Goal: Communication & Community: Answer question/provide support

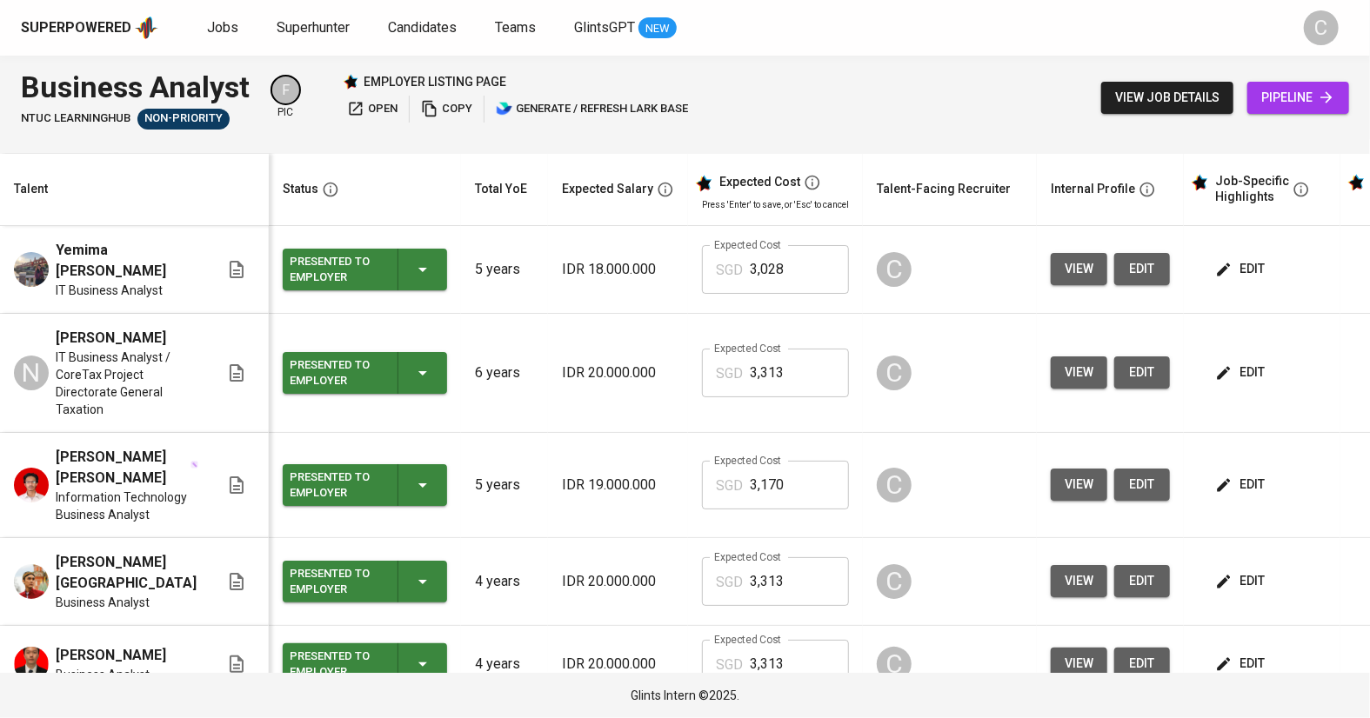
click at [1071, 258] on span "view" at bounding box center [1078, 269] width 29 height 22
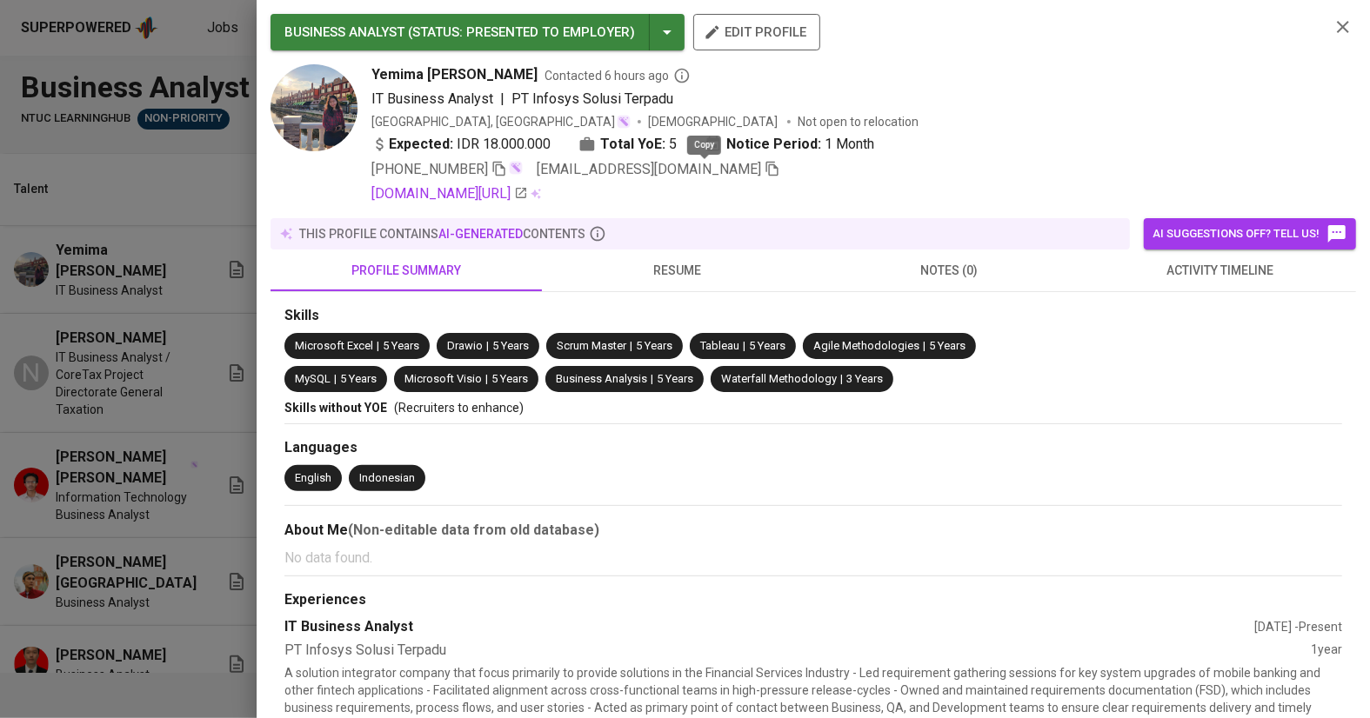
click at [764, 171] on icon "button" at bounding box center [772, 169] width 16 height 16
click at [766, 173] on icon "button" at bounding box center [772, 169] width 12 height 15
click at [83, 340] on div at bounding box center [685, 359] width 1370 height 718
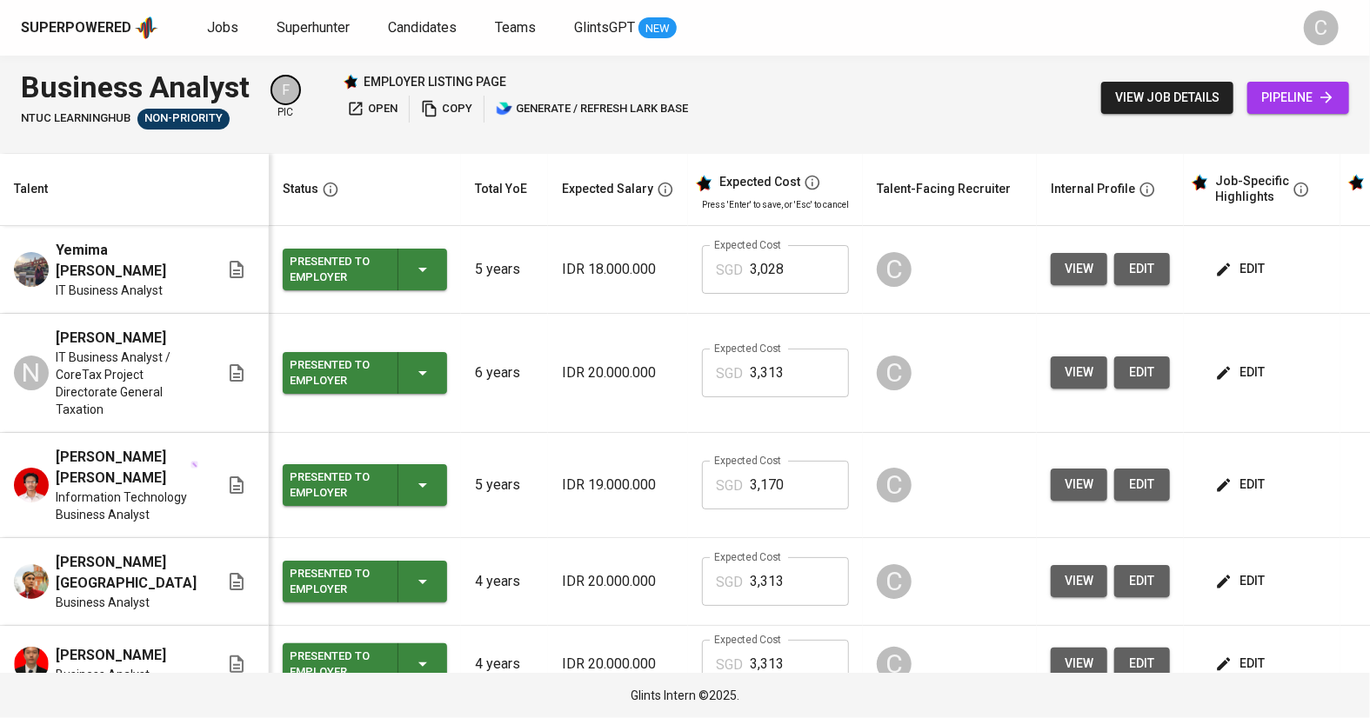
click at [1064, 364] on span "view" at bounding box center [1078, 373] width 29 height 22
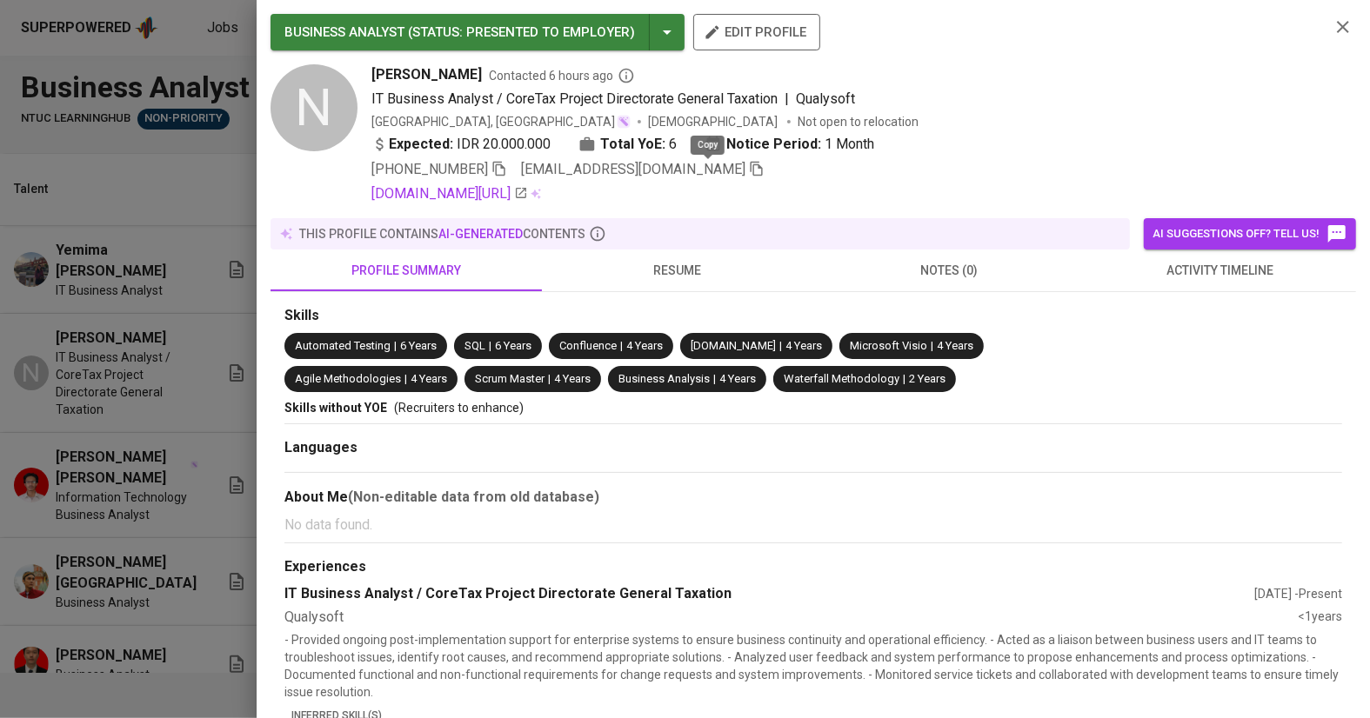
click at [749, 165] on icon "button" at bounding box center [757, 169] width 16 height 16
click at [90, 412] on div at bounding box center [685, 359] width 1370 height 718
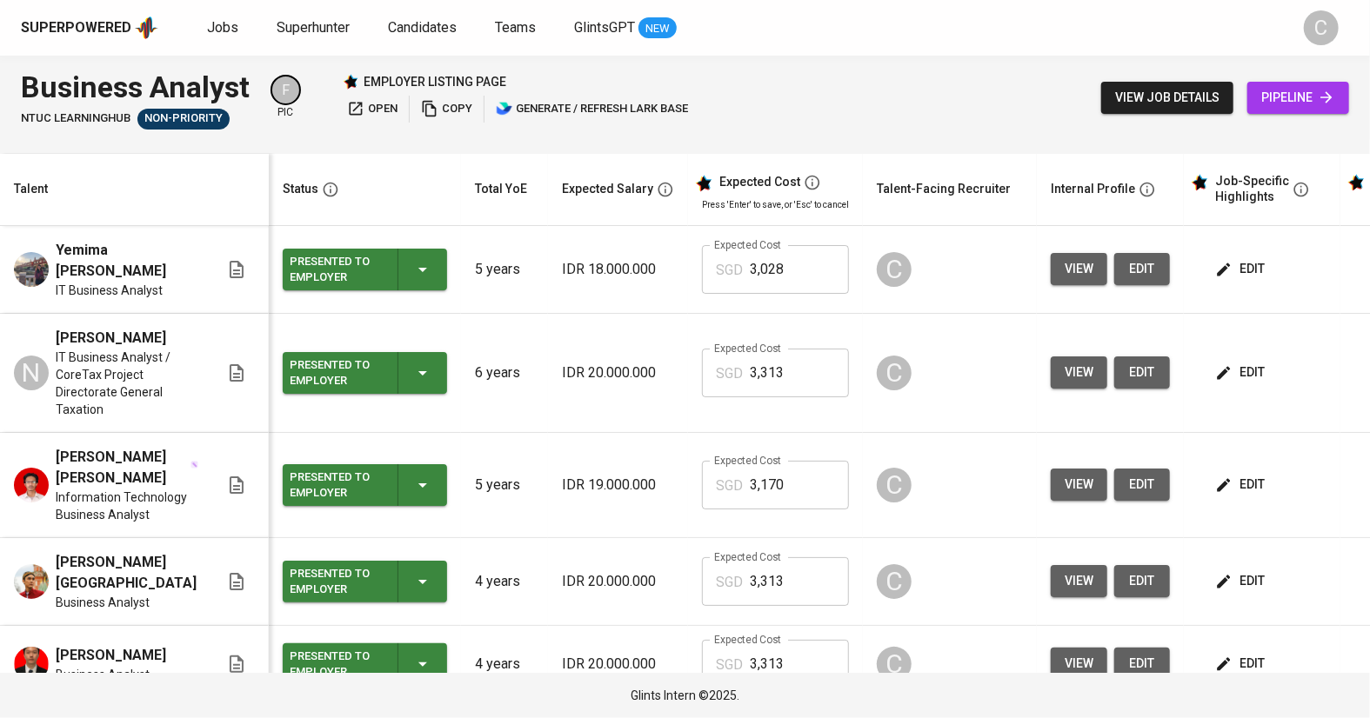
click at [1067, 494] on span "view" at bounding box center [1078, 485] width 29 height 22
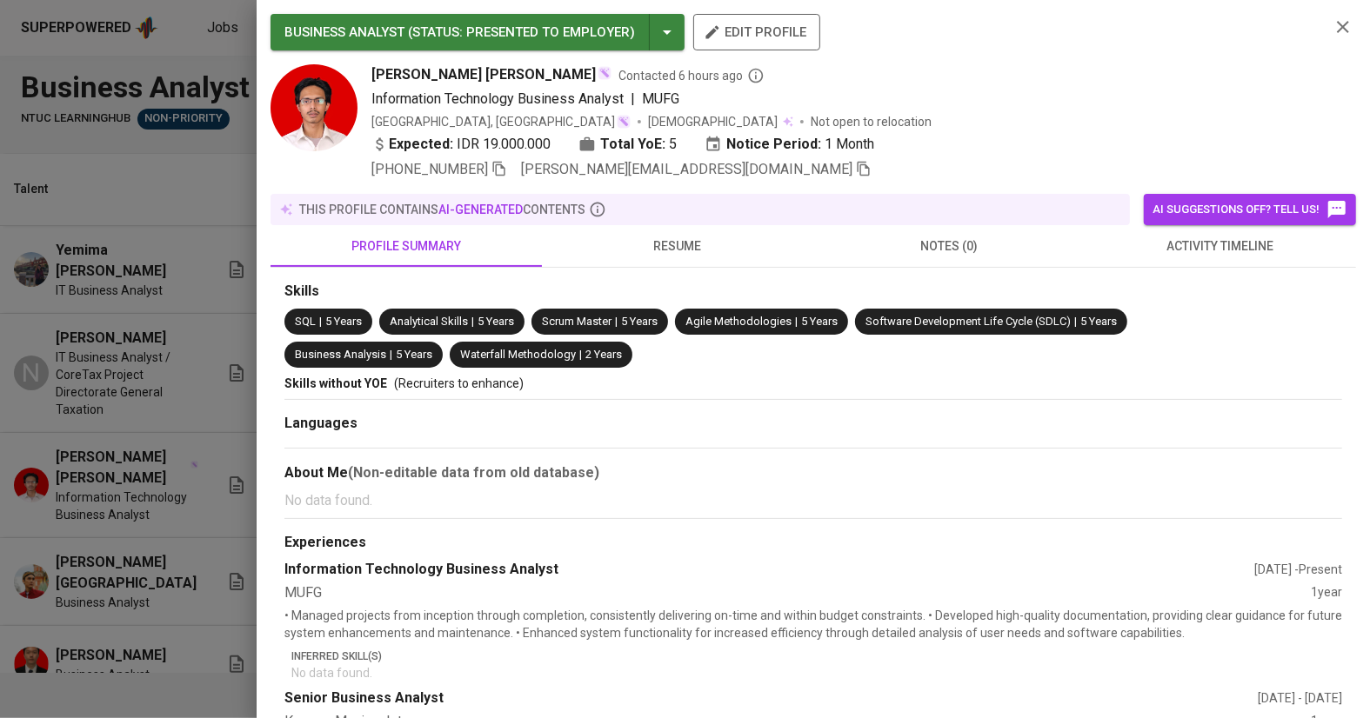
click at [856, 172] on icon "button" at bounding box center [864, 169] width 16 height 16
click at [170, 473] on div at bounding box center [685, 359] width 1370 height 718
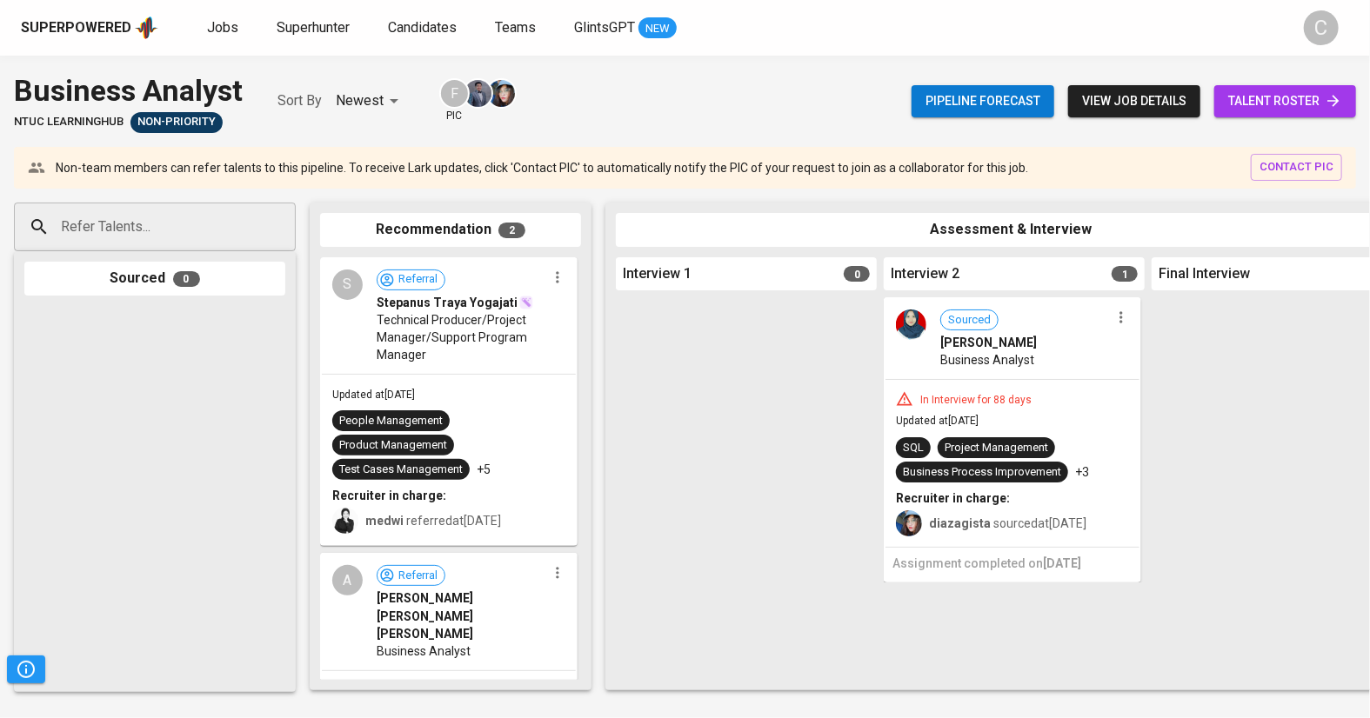
click at [119, 232] on input "Refer Talents..." at bounding box center [148, 226] width 183 height 33
paste input "[EMAIL_ADDRESS][DOMAIN_NAME]"
type input "yemi.official@gmail.com"
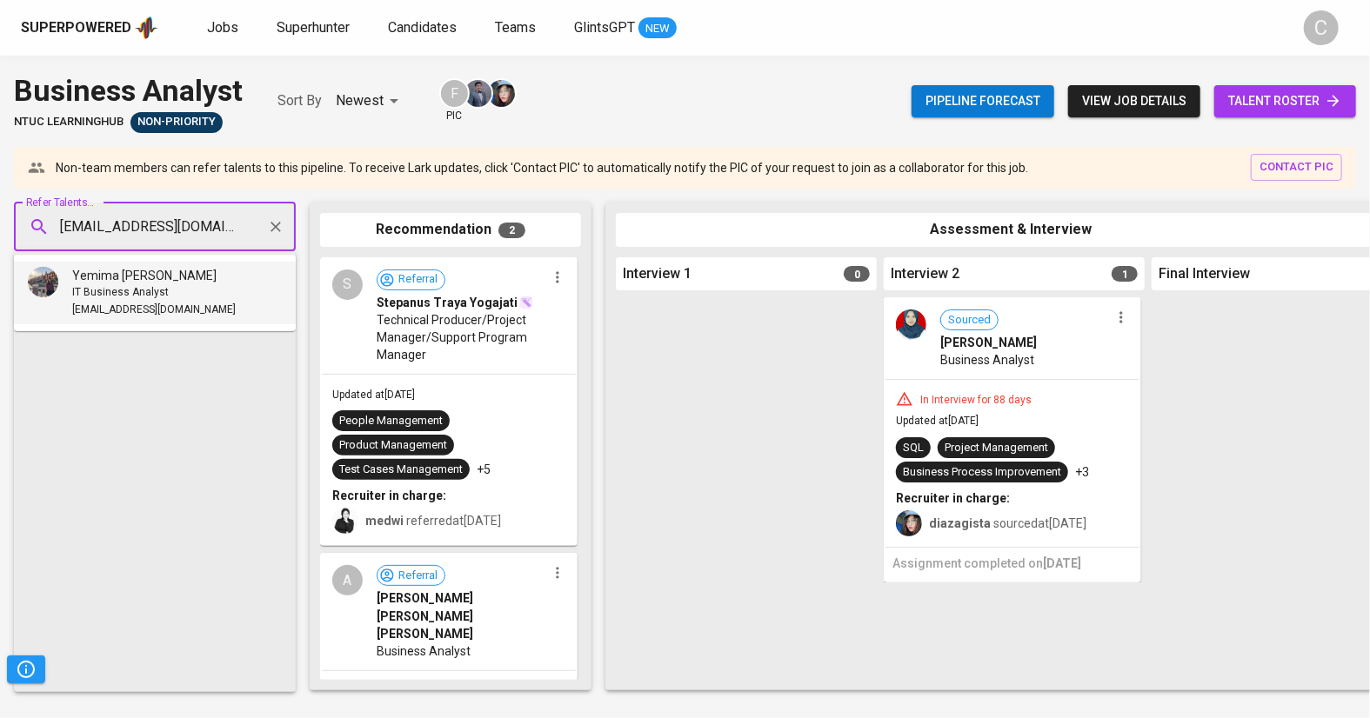
click at [177, 280] on div "Yemima Claudia" at bounding box center [153, 275] width 163 height 17
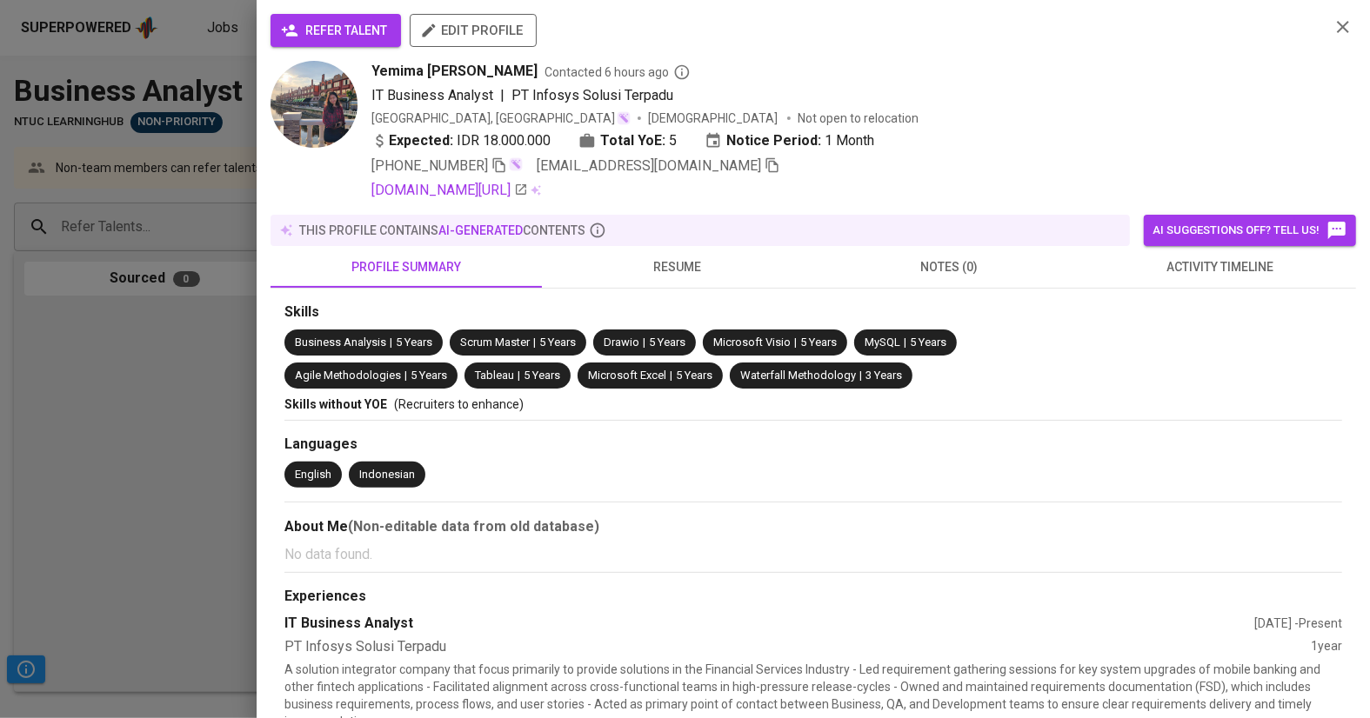
click at [330, 32] on span "refer talent" at bounding box center [335, 31] width 103 height 22
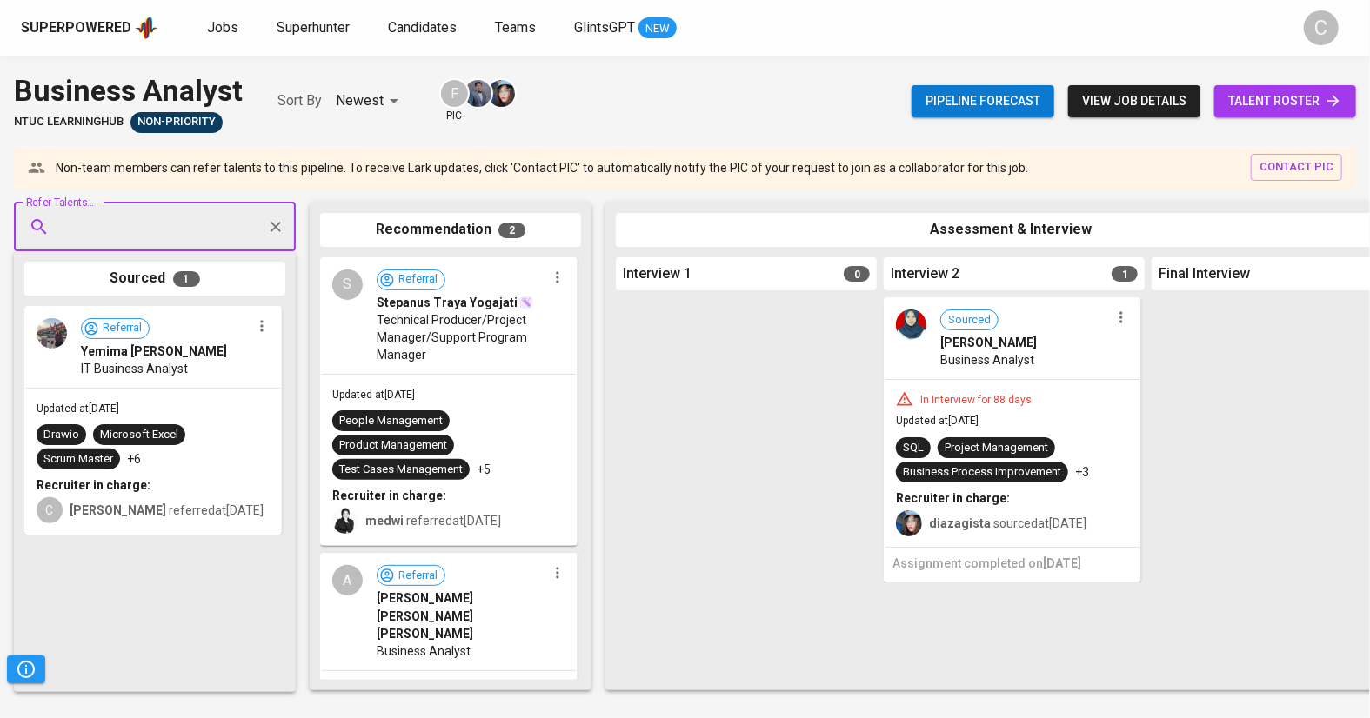
paste input "naufalhisyamff@gmail.com"
type input "naufalhisyamff@gmail.com"
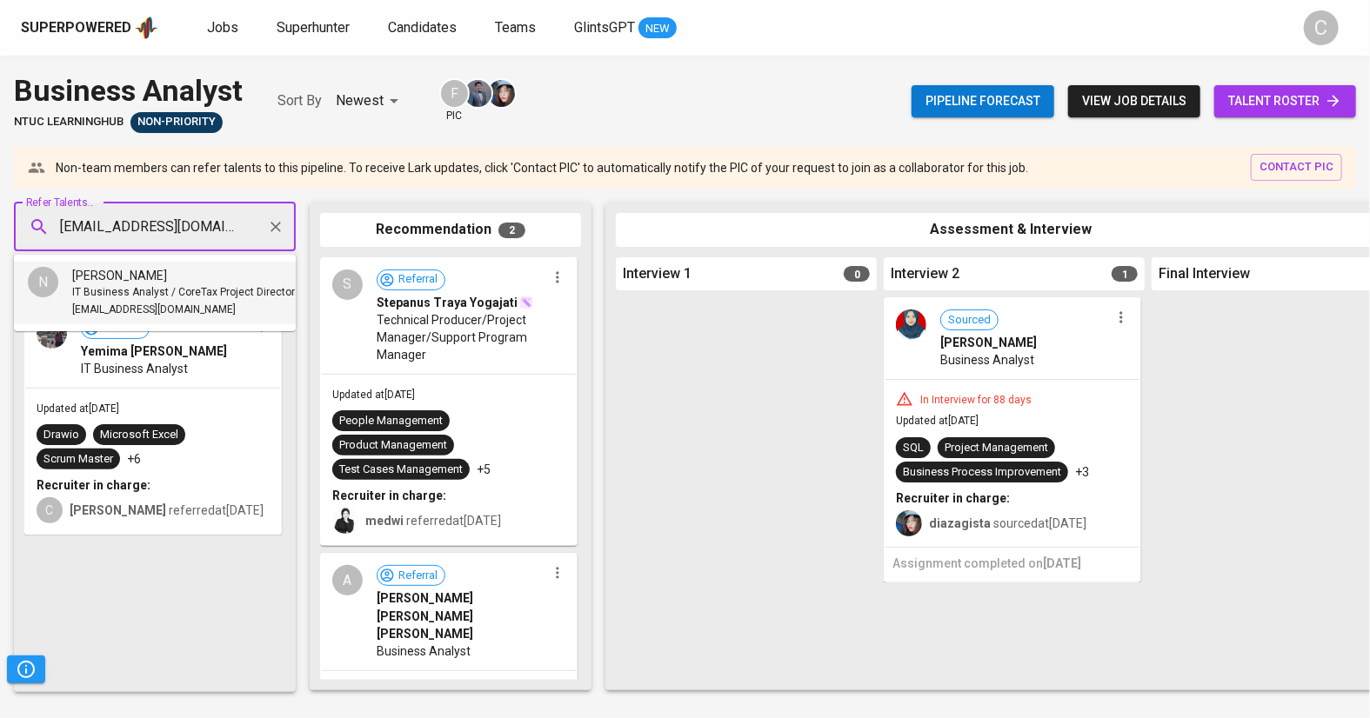
click at [147, 297] on span "IT Business Analyst / CoreTax Project Directorate General Taxation" at bounding box center [233, 292] width 322 height 17
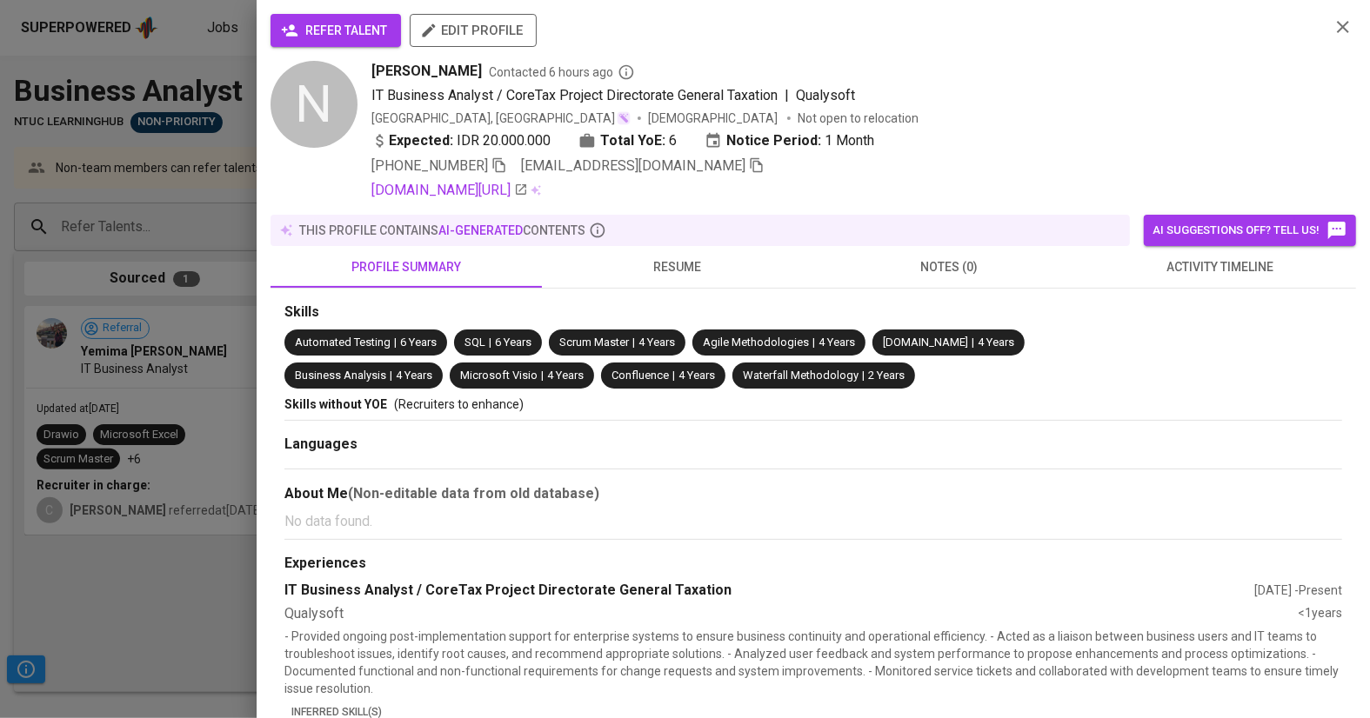
click at [316, 30] on span "refer talent" at bounding box center [335, 31] width 103 height 22
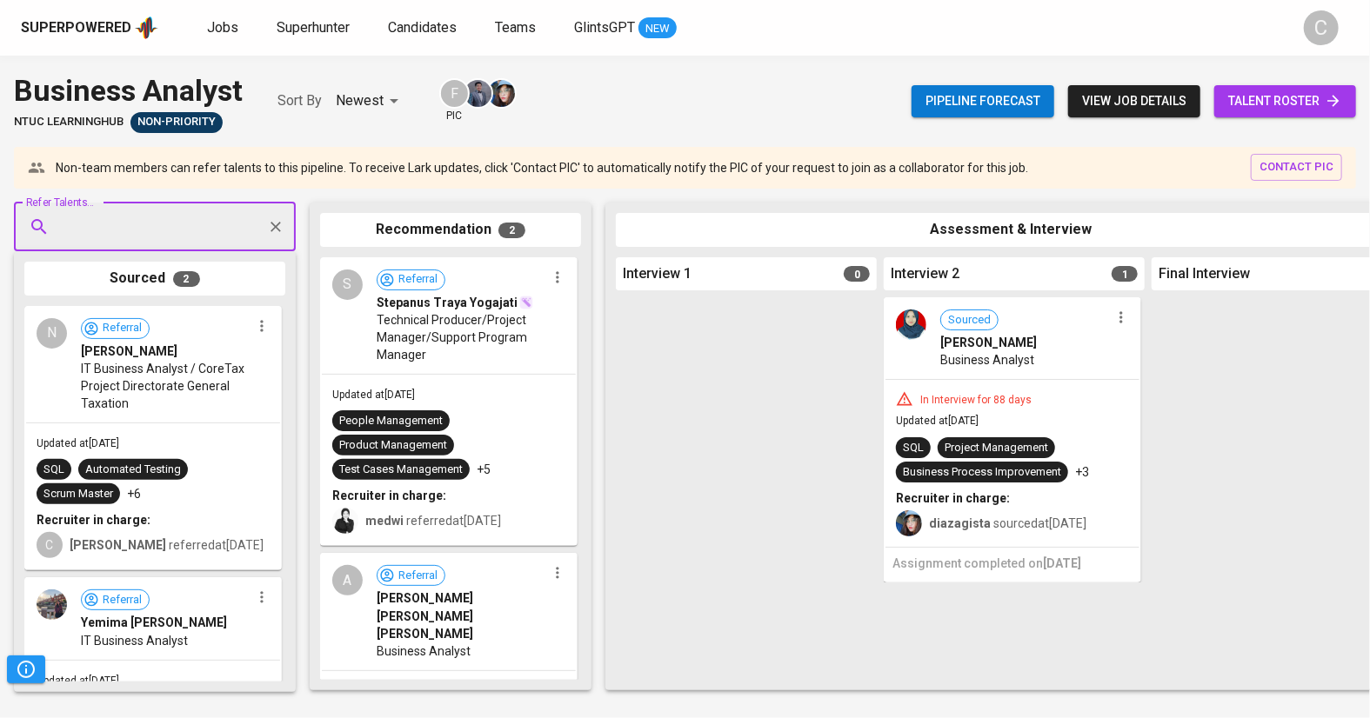
paste input "baim.y@yahoo.com"
type input "baim.y@yahoo.com"
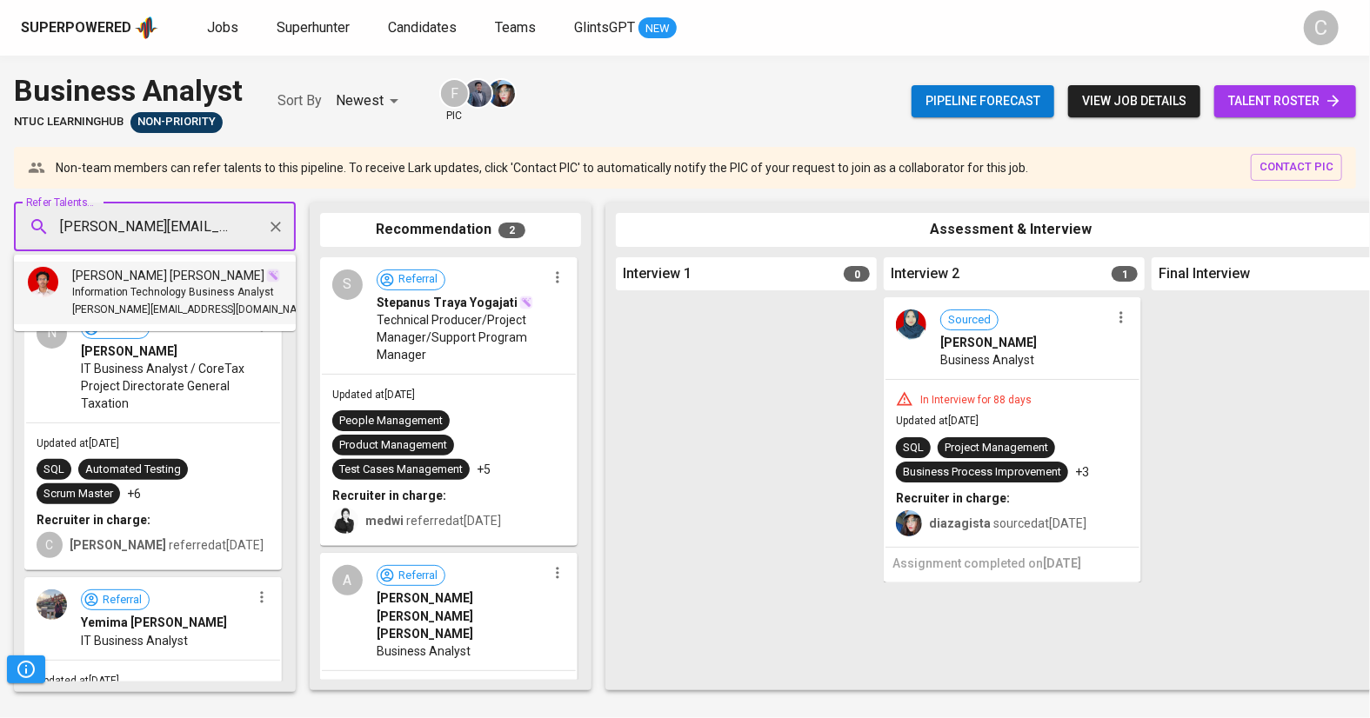
click at [114, 289] on span "Information Technology Business Analyst" at bounding box center [173, 292] width 202 height 17
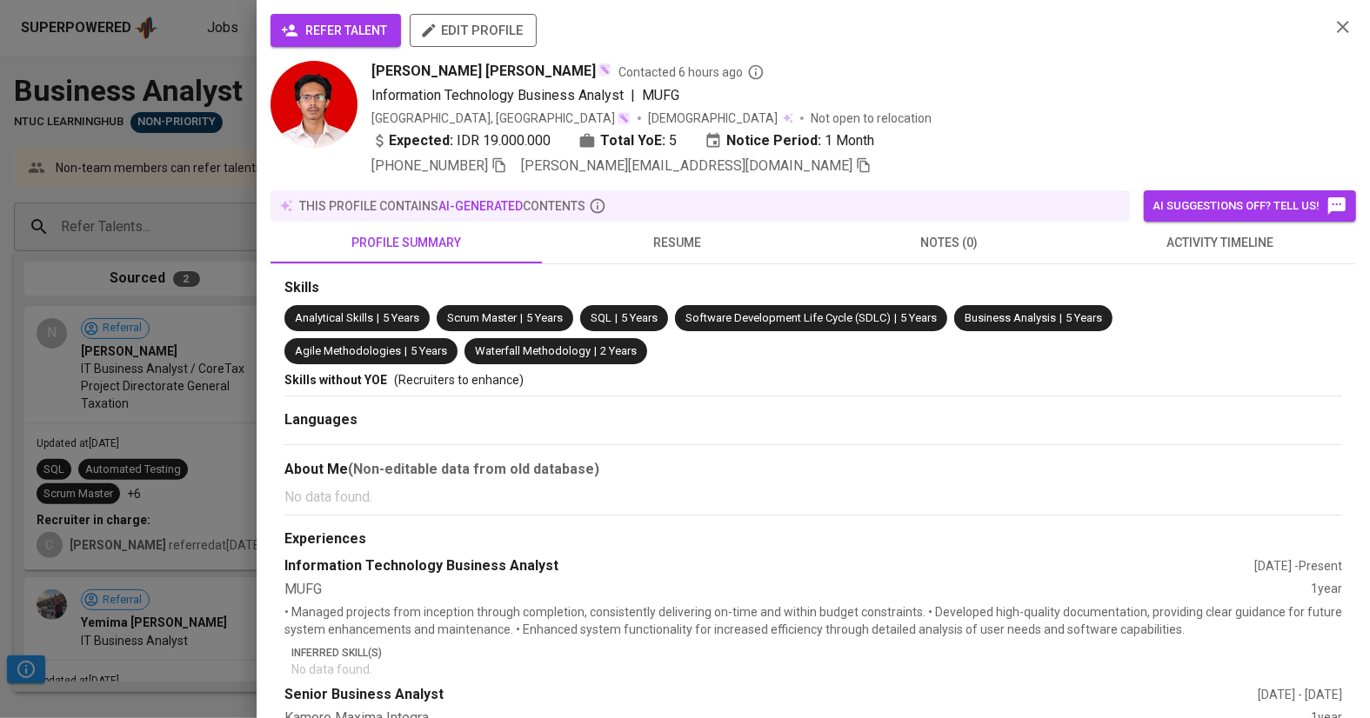
click at [333, 29] on span "refer talent" at bounding box center [335, 31] width 103 height 22
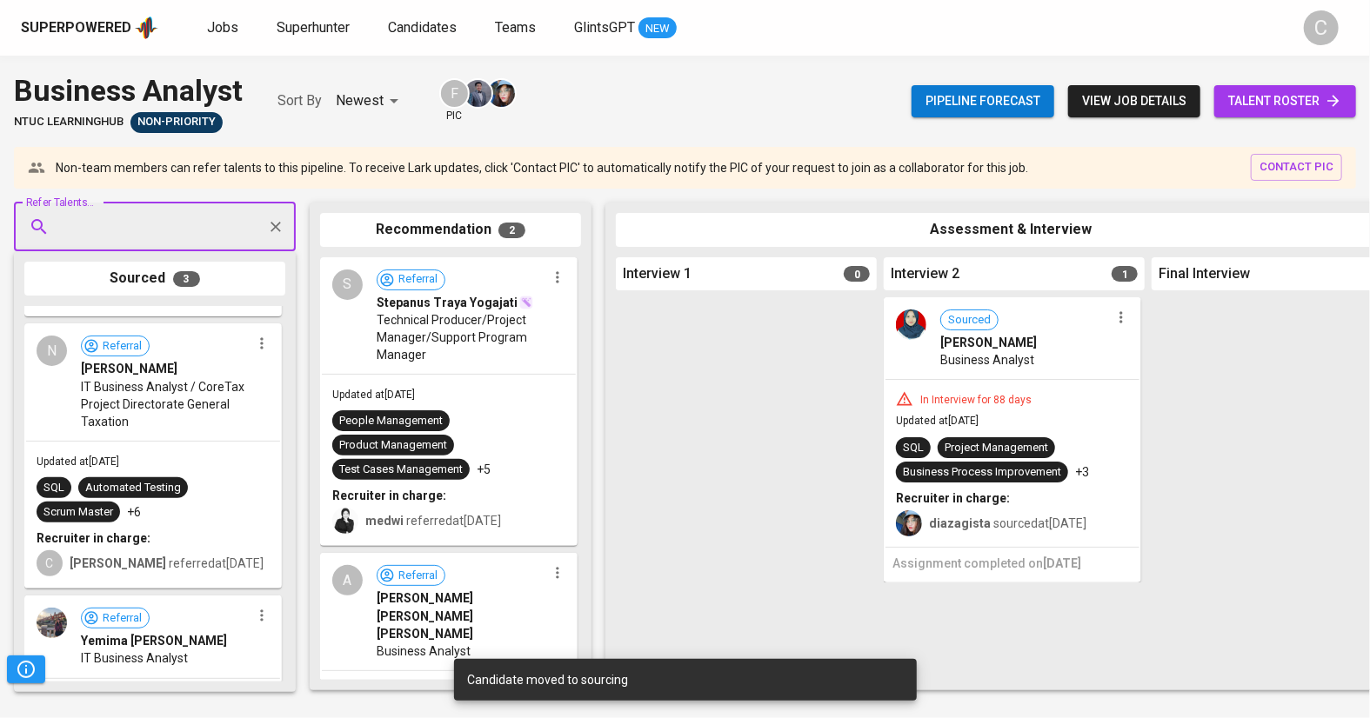
scroll to position [325, 0]
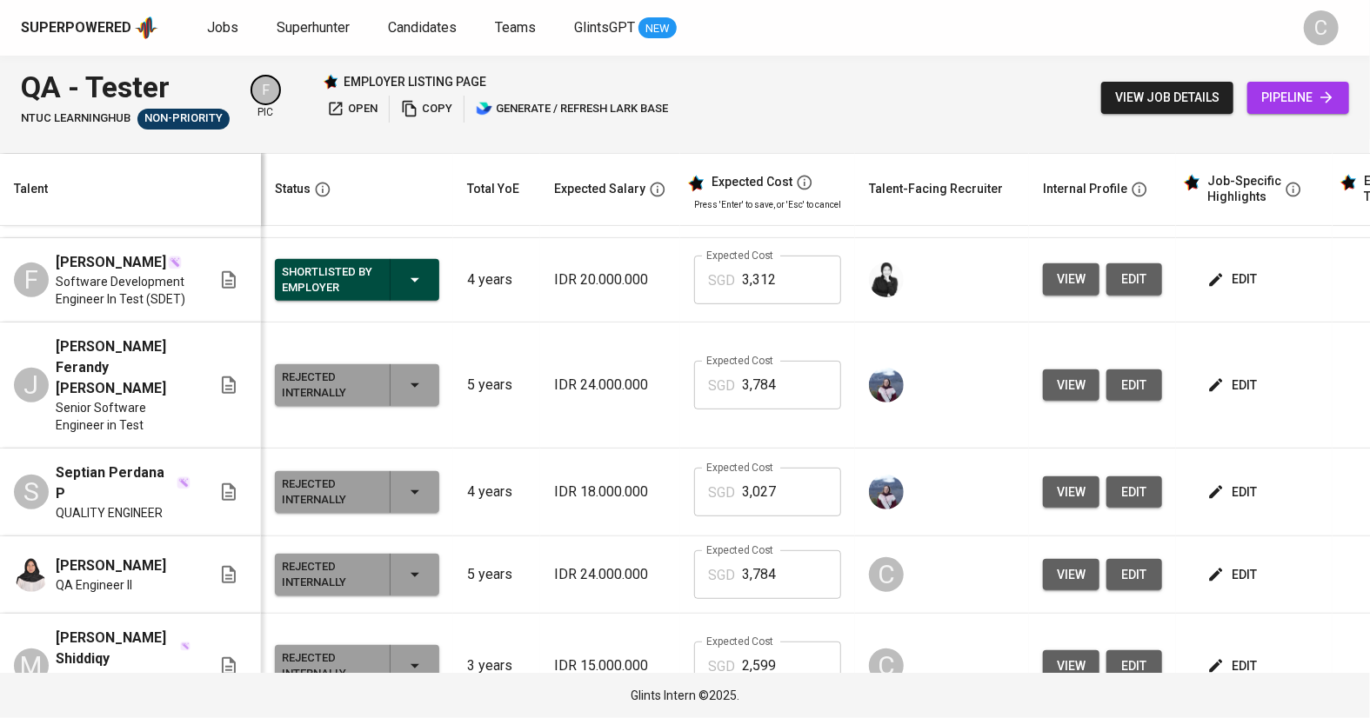
scroll to position [84, 0]
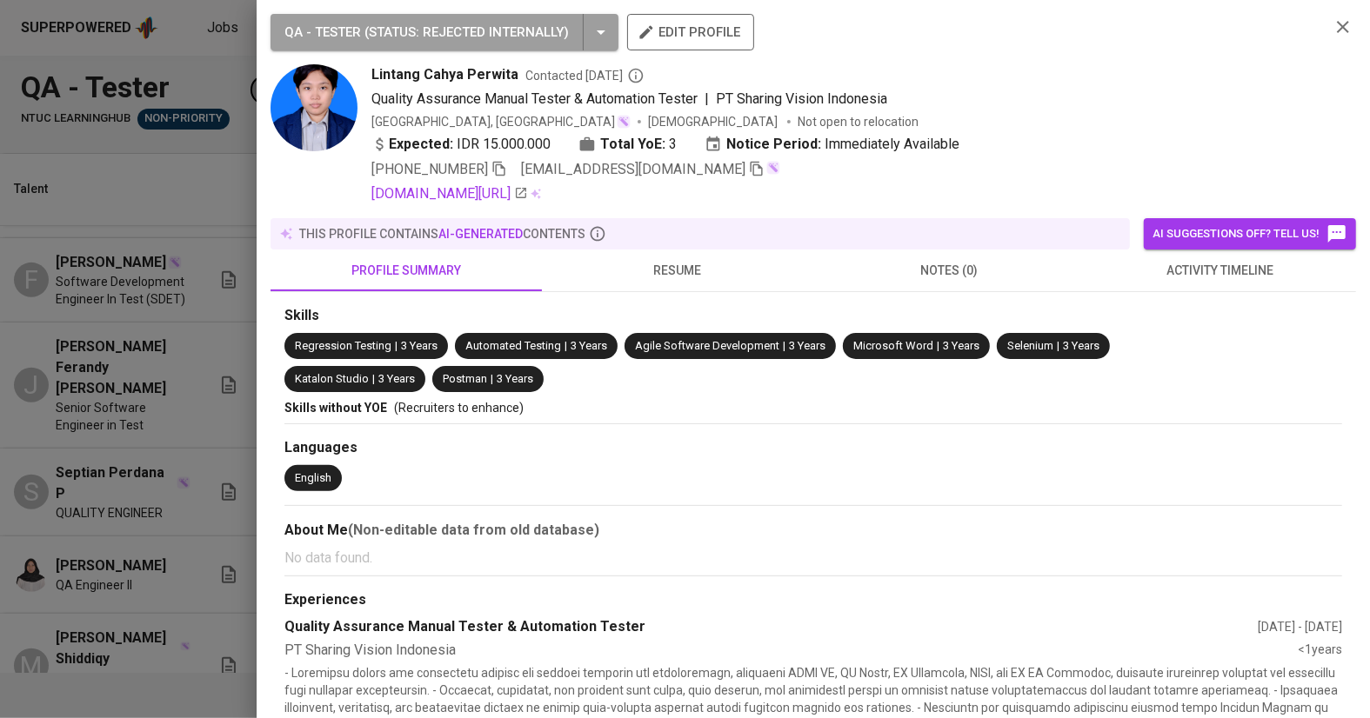
click at [751, 165] on icon "button" at bounding box center [757, 169] width 12 height 15
click at [32, 418] on div at bounding box center [685, 359] width 1370 height 718
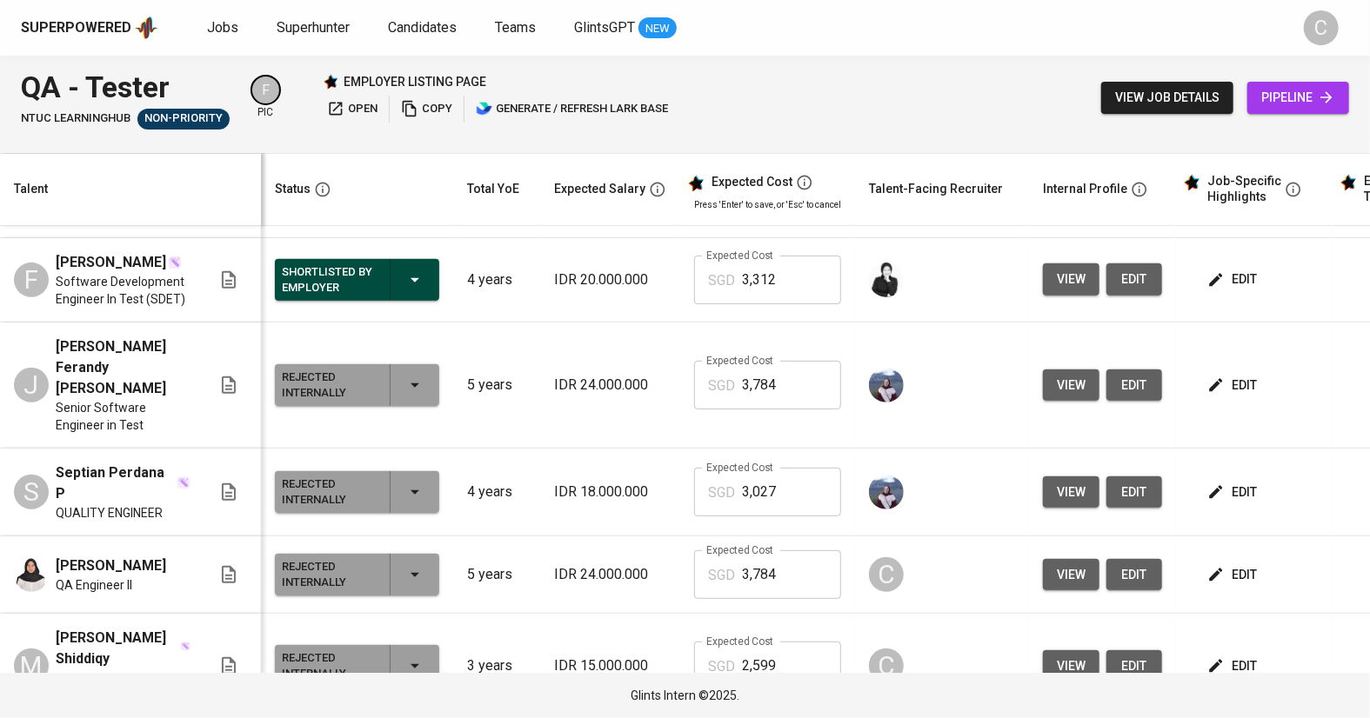
click at [1060, 656] on span "view" at bounding box center [1071, 667] width 29 height 22
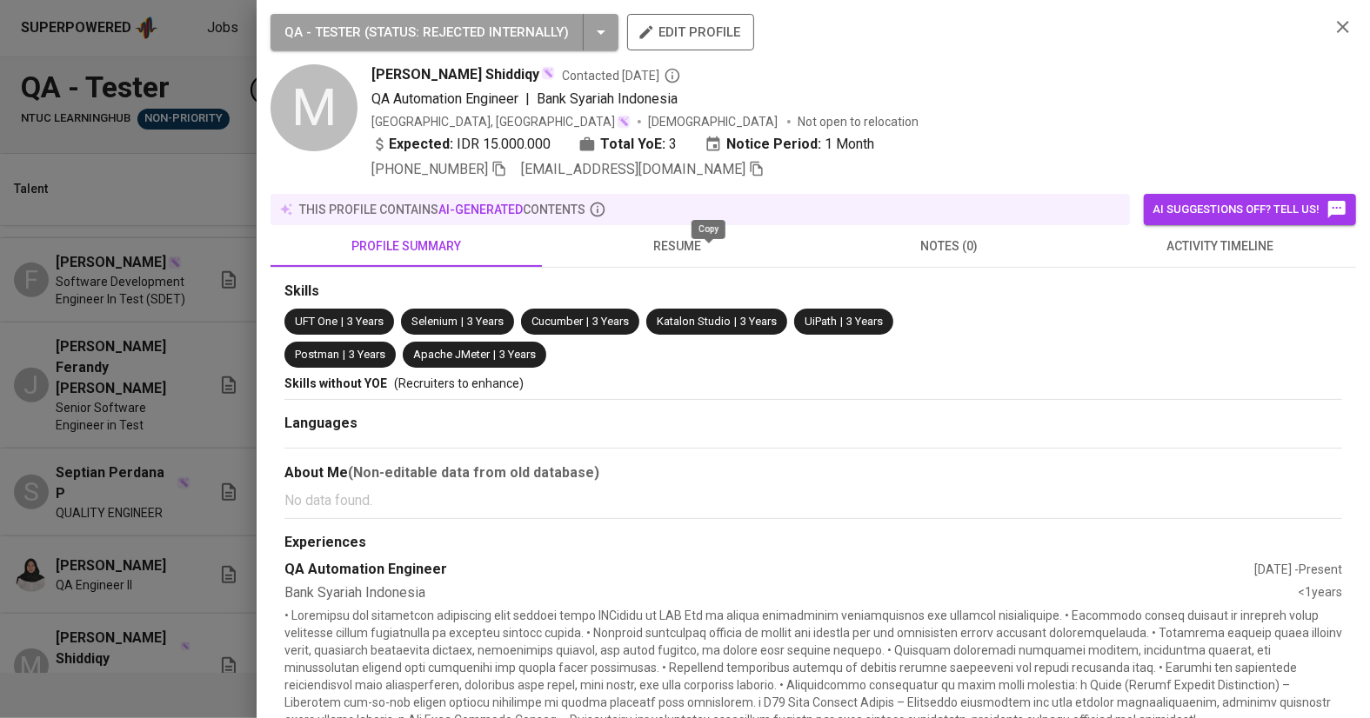
click at [751, 176] on icon "button" at bounding box center [757, 169] width 12 height 15
click at [156, 532] on div at bounding box center [685, 359] width 1370 height 718
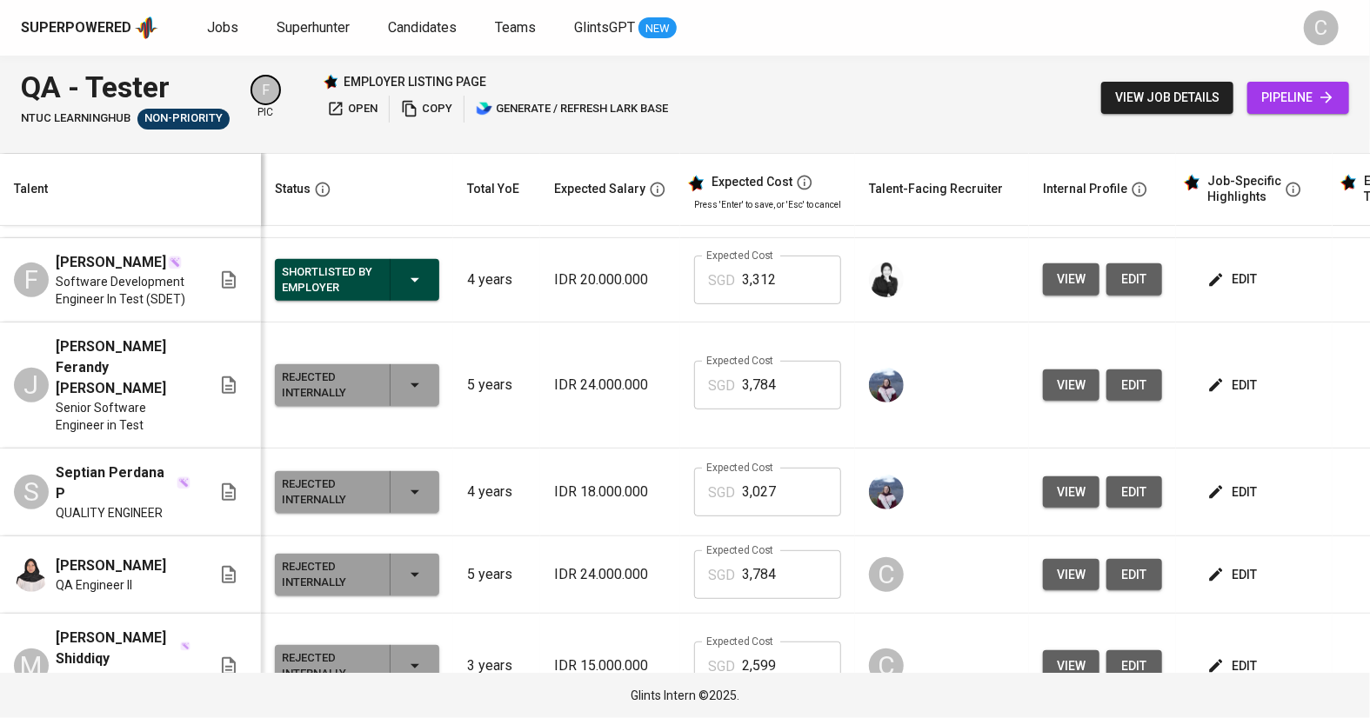
click at [1062, 564] on span "view" at bounding box center [1071, 575] width 29 height 22
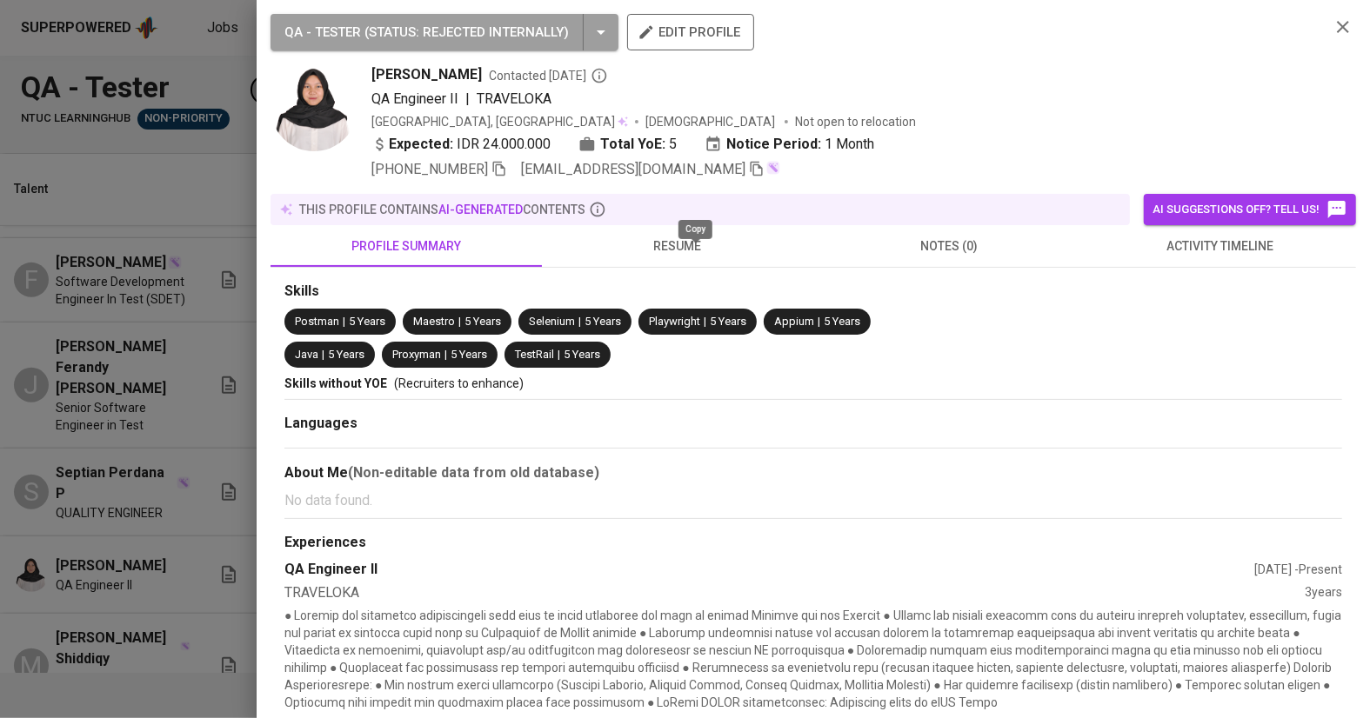
click at [749, 173] on icon "button" at bounding box center [757, 169] width 16 height 16
click at [138, 412] on div at bounding box center [685, 359] width 1370 height 718
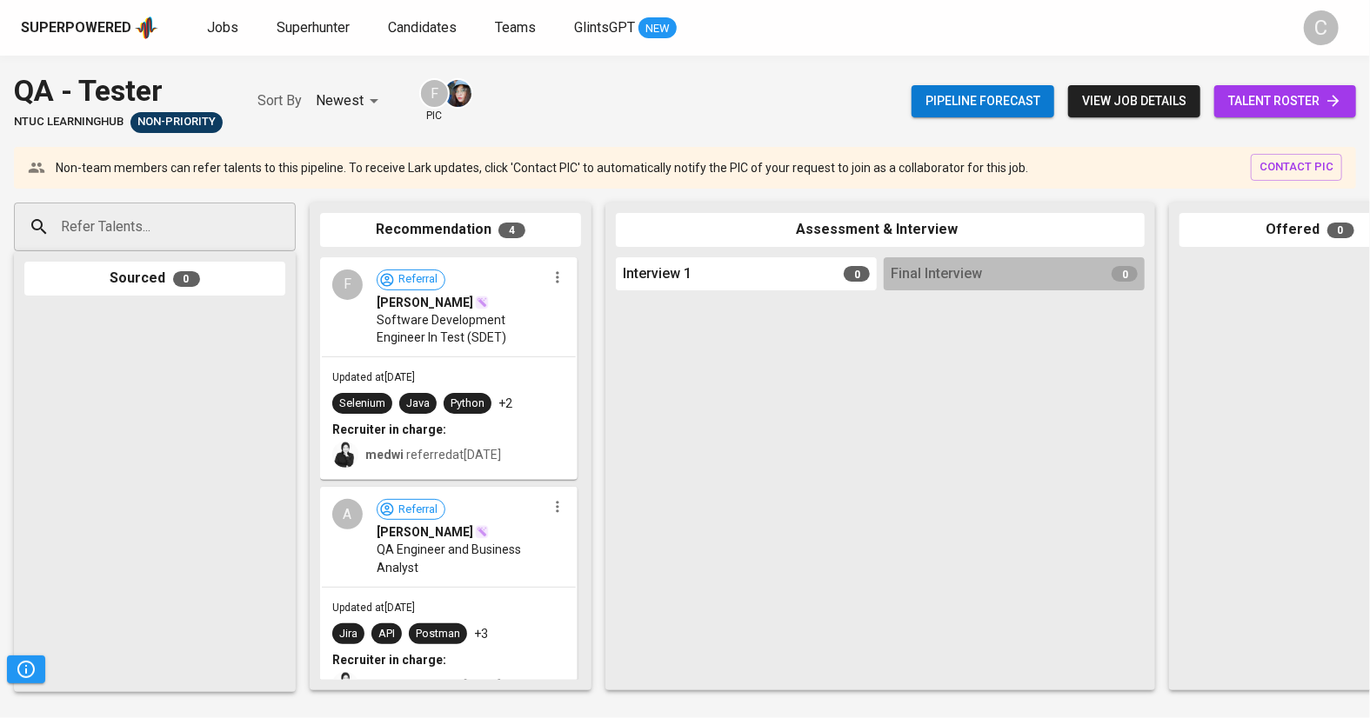
click at [170, 231] on input "Refer Talents..." at bounding box center [148, 226] width 183 height 33
paste input "[EMAIL_ADDRESS][DOMAIN_NAME]"
type input "[EMAIL_ADDRESS][DOMAIN_NAME]"
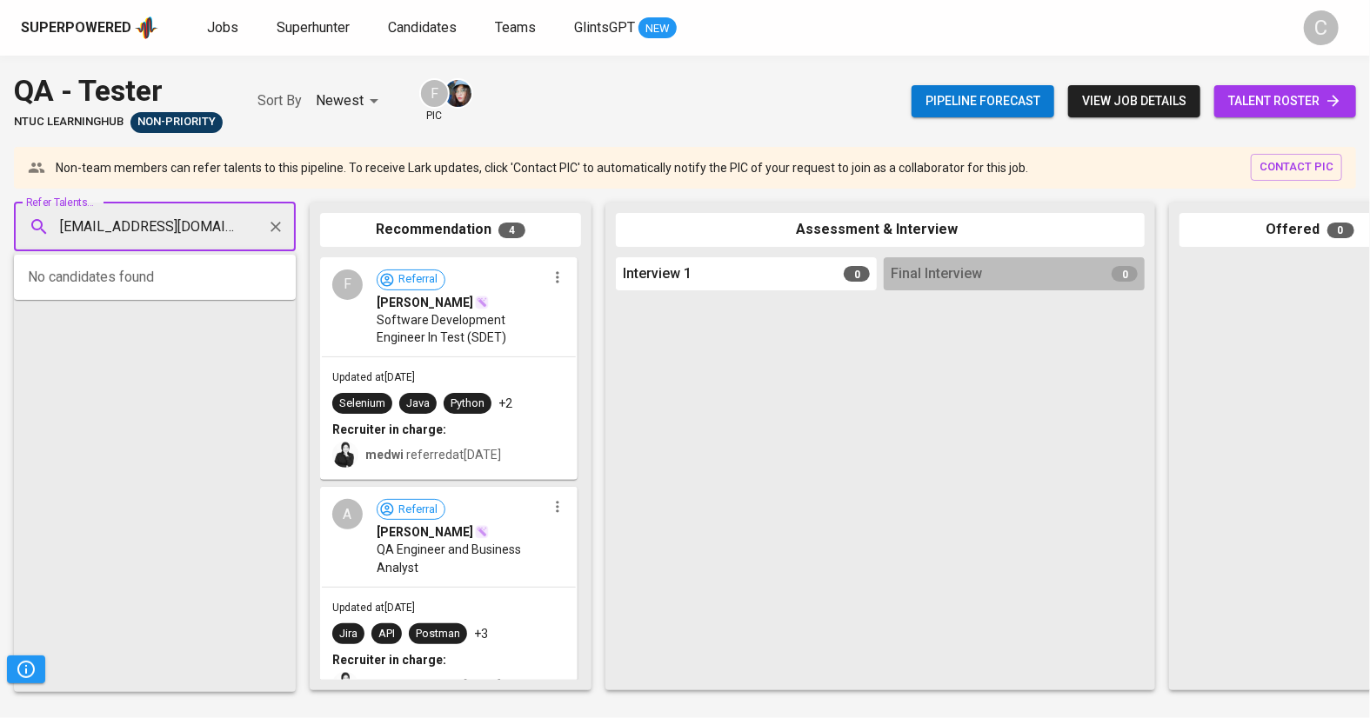
scroll to position [0, 1]
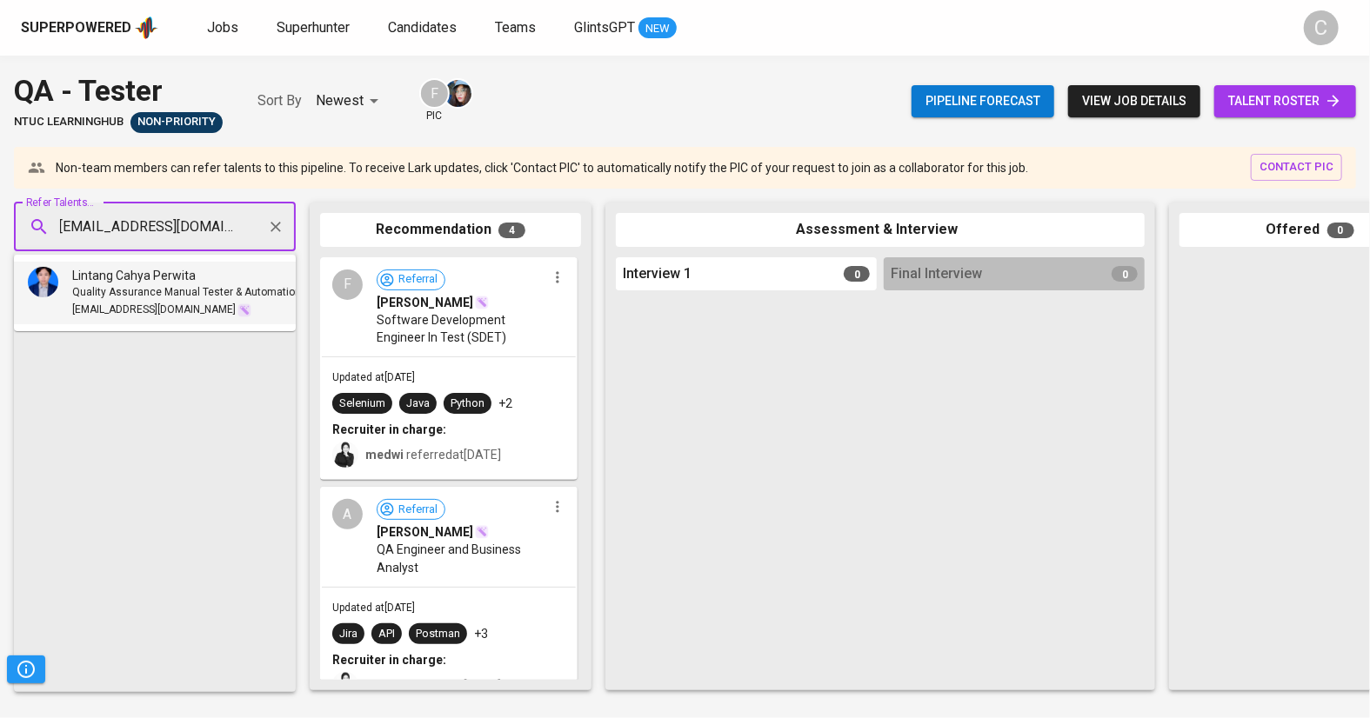
click at [130, 294] on span "Quality Assurance Manual Tester & Automation Tester" at bounding box center [203, 292] width 262 height 17
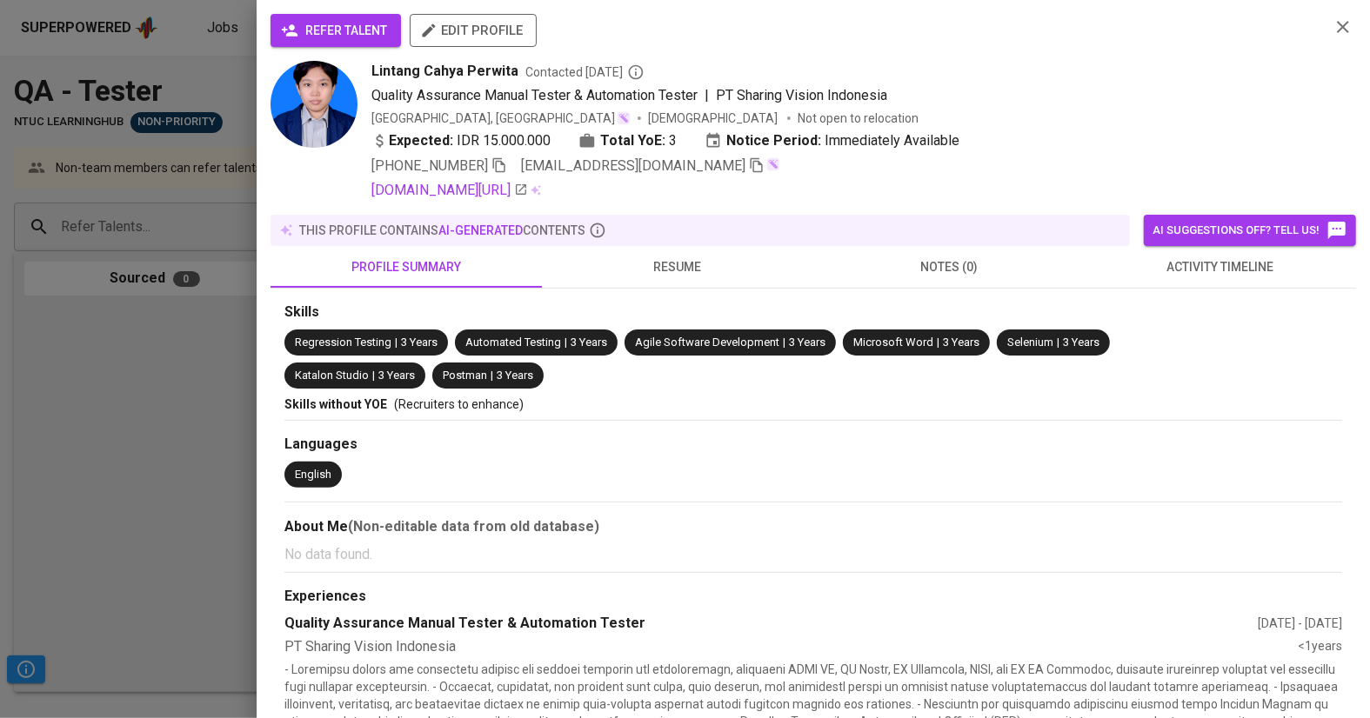
scroll to position [0, 0]
click at [331, 27] on span "refer talent" at bounding box center [335, 31] width 103 height 22
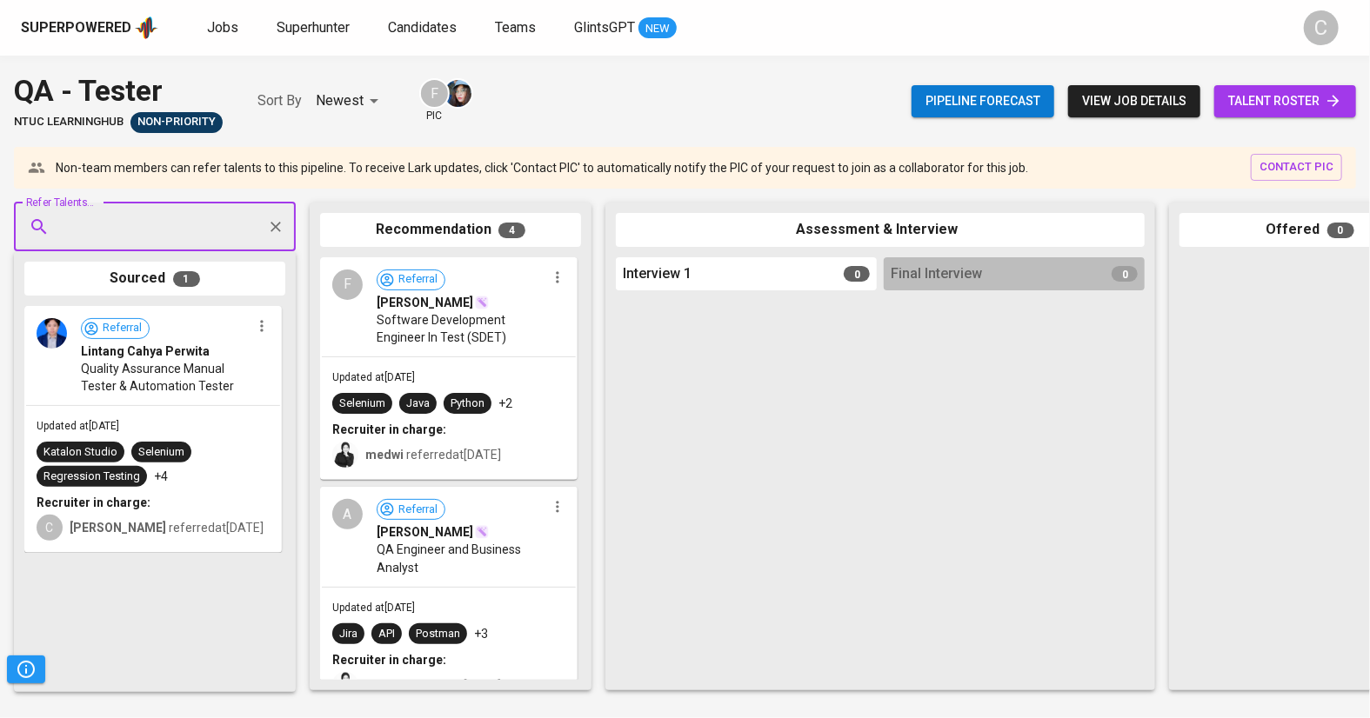
paste input "[EMAIL_ADDRESS][DOMAIN_NAME]"
type input "[EMAIL_ADDRESS][DOMAIN_NAME]"
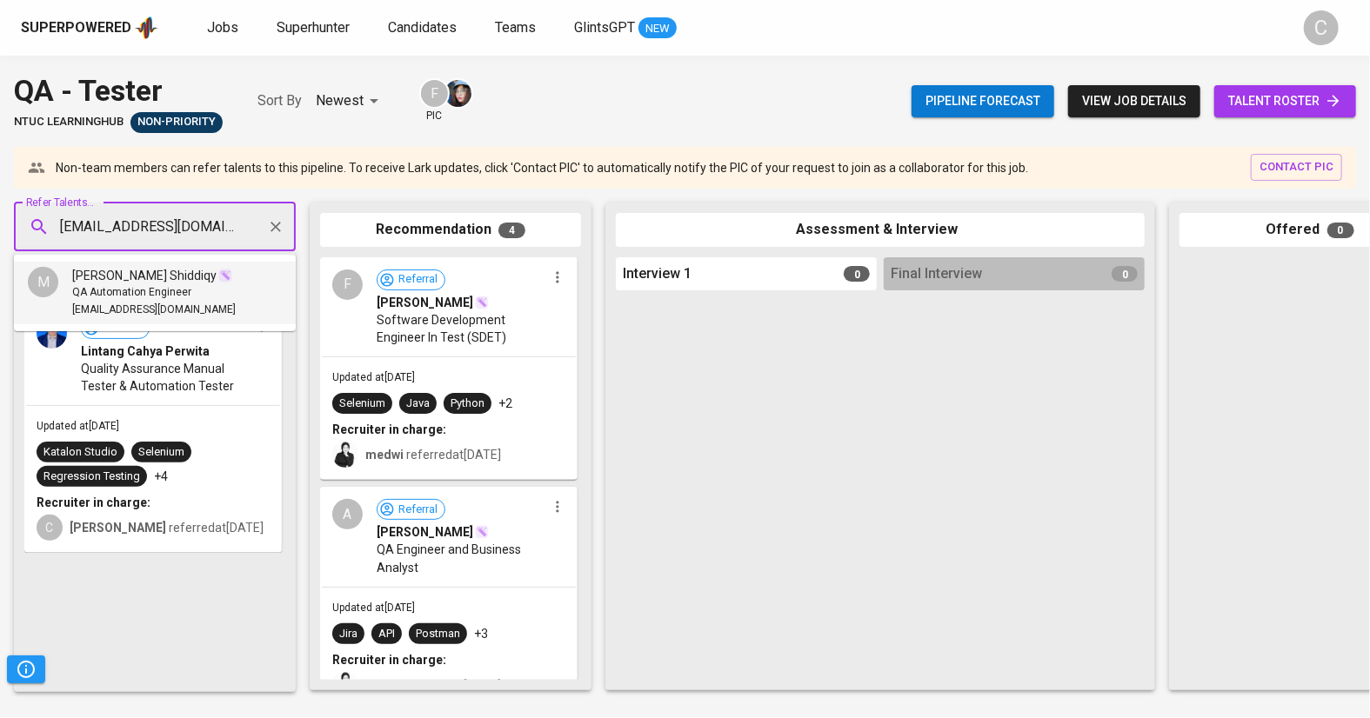
click at [107, 290] on span "QA Automation Engineer" at bounding box center [131, 292] width 119 height 17
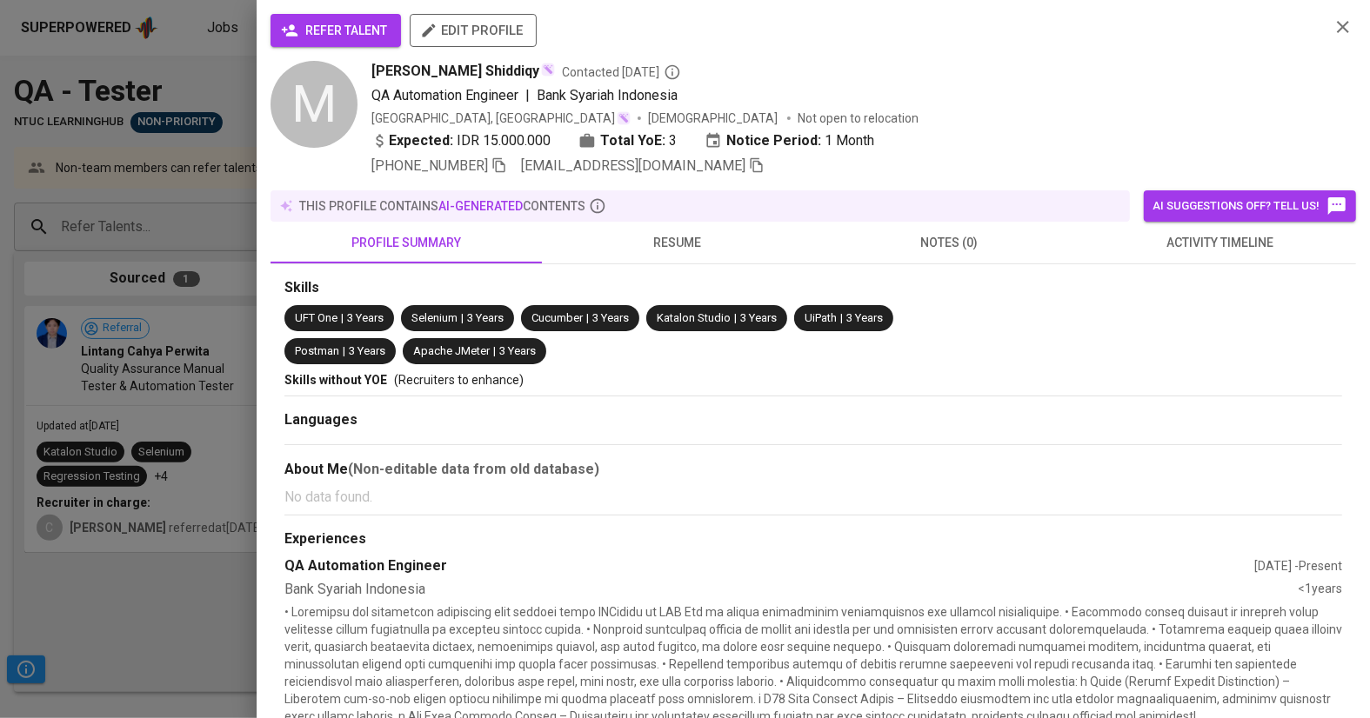
click at [338, 28] on span "refer talent" at bounding box center [335, 31] width 103 height 22
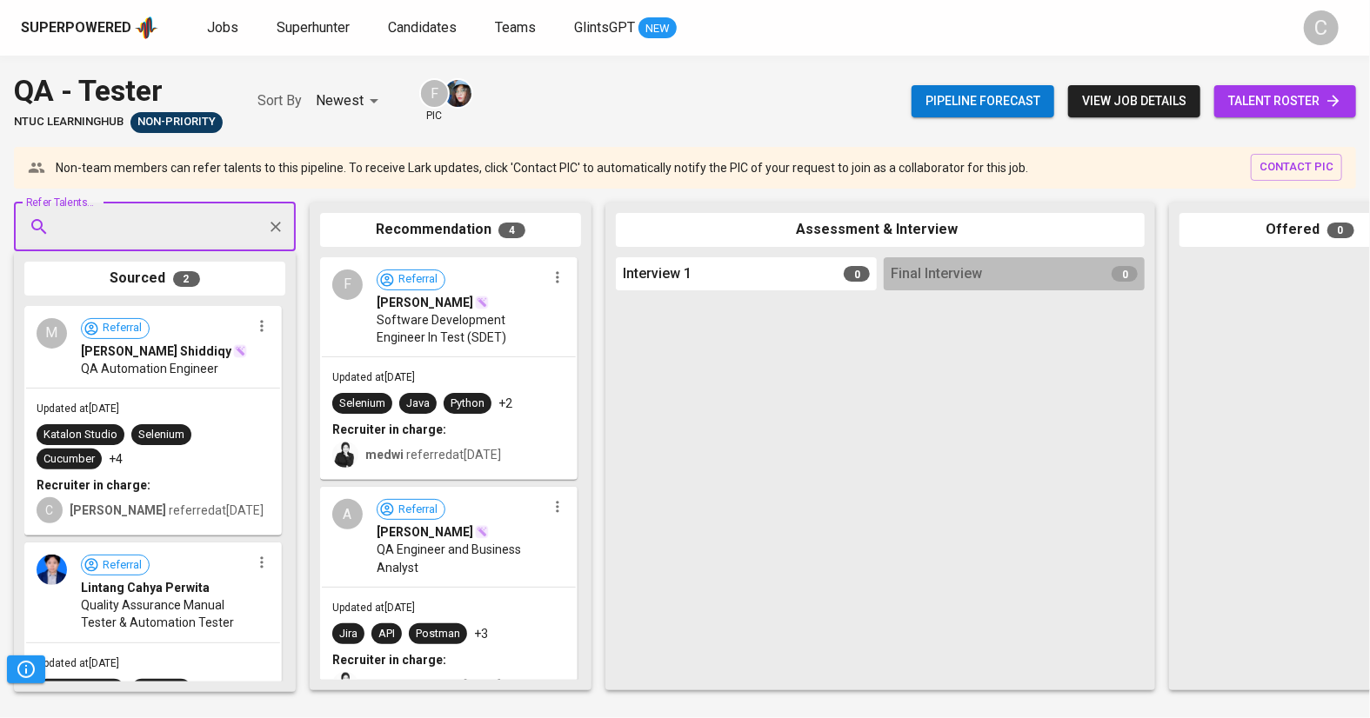
paste input "[EMAIL_ADDRESS][DOMAIN_NAME]"
type input "[EMAIL_ADDRESS][DOMAIN_NAME]"
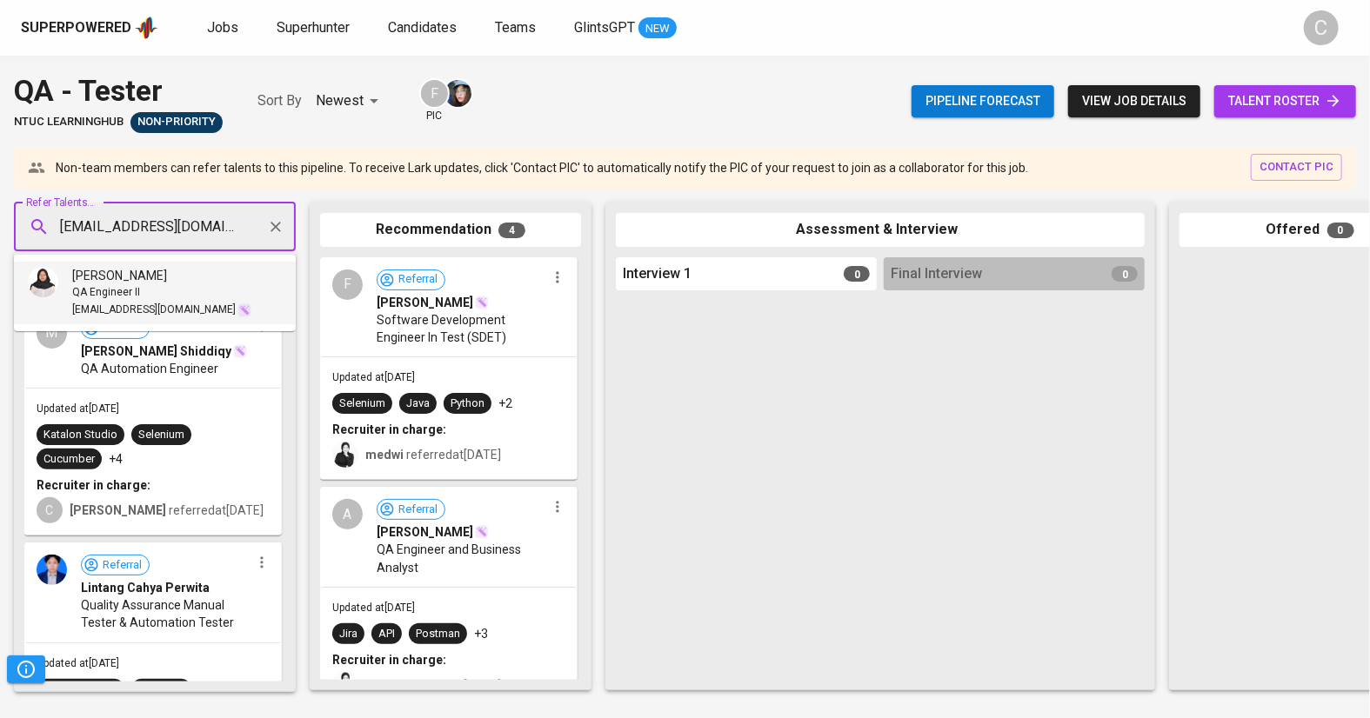
click at [121, 293] on span "QA Engineer II" at bounding box center [106, 292] width 68 height 17
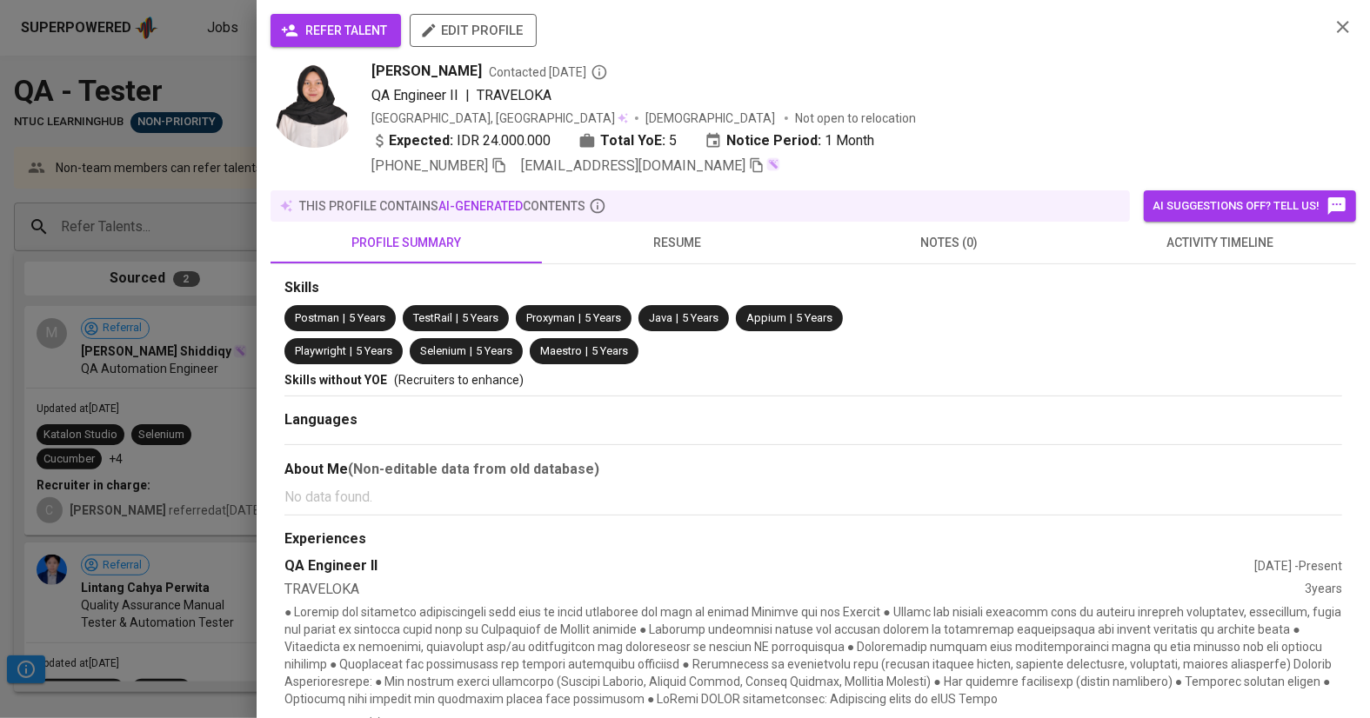
click at [330, 34] on span "refer talent" at bounding box center [335, 31] width 103 height 22
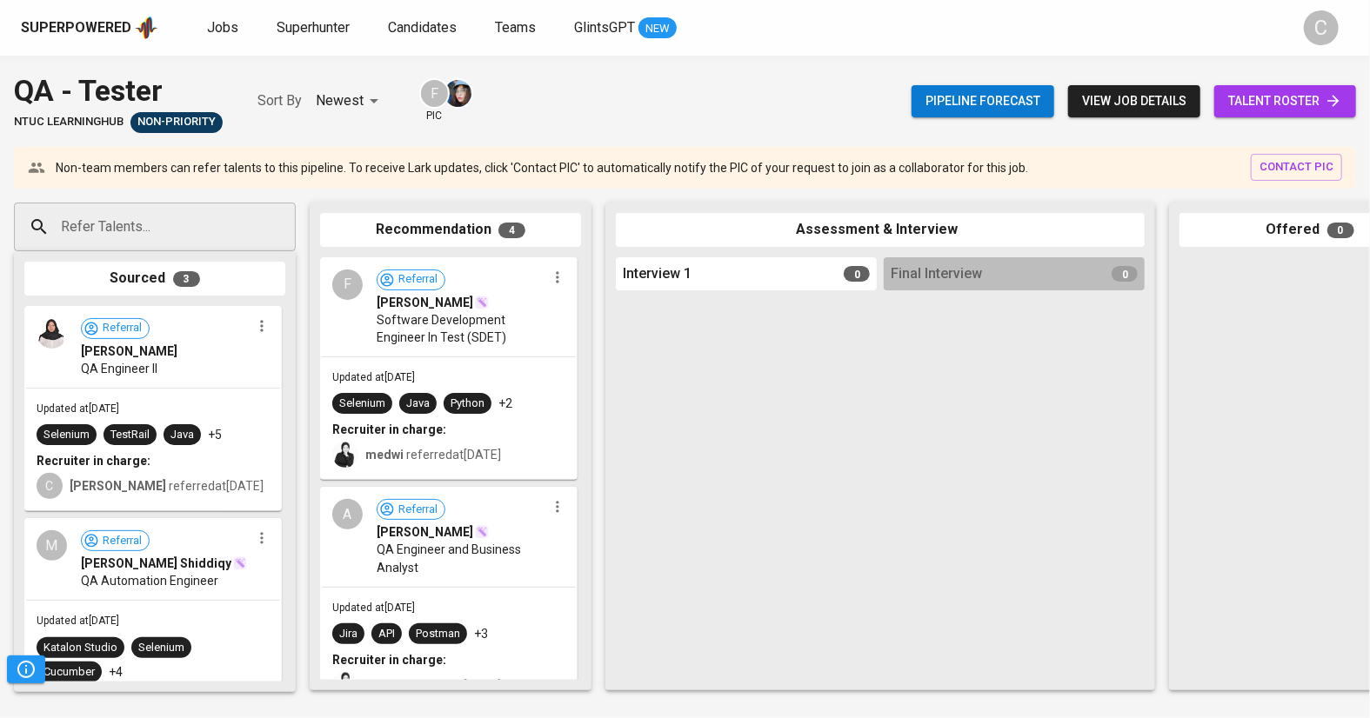
click at [846, 548] on div at bounding box center [746, 488] width 261 height 383
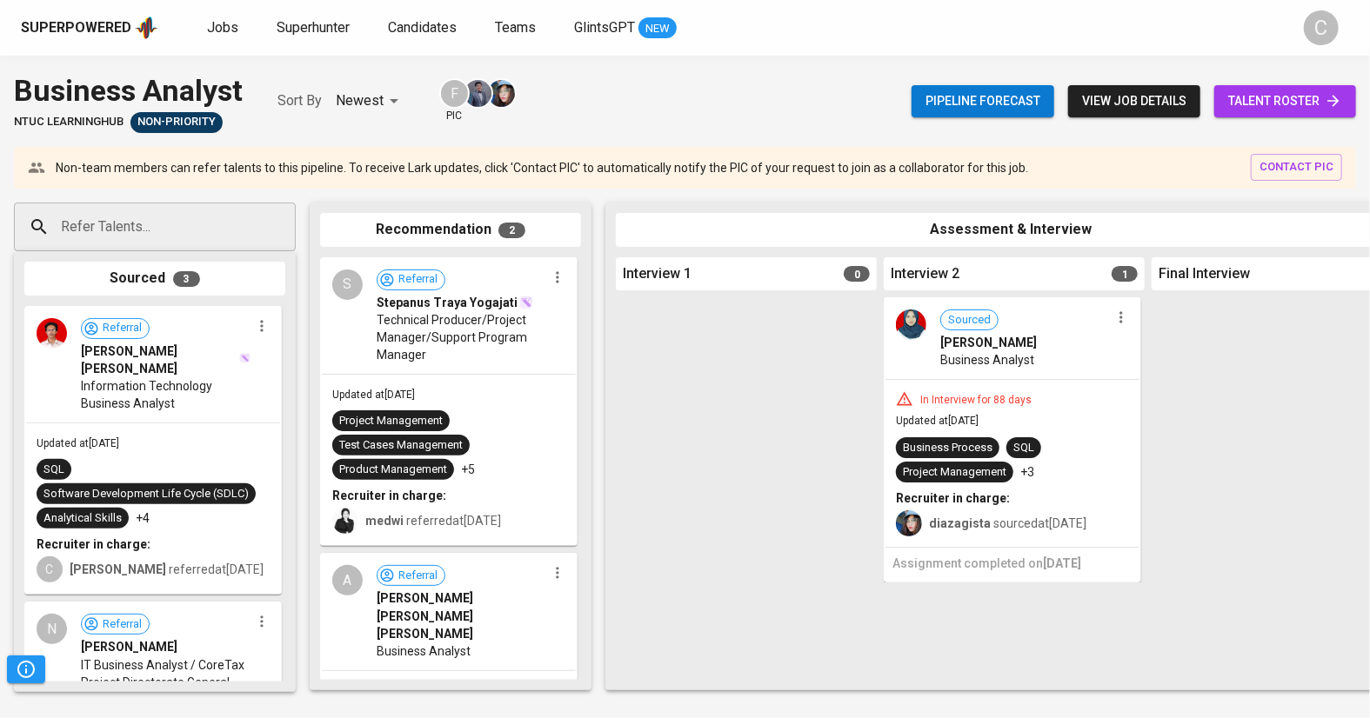
click at [112, 225] on input "Refer Talents..." at bounding box center [148, 226] width 183 height 33
paste input "[EMAIL_ADDRESS][DOMAIN_NAME]"
type input "[EMAIL_ADDRESS][DOMAIN_NAME]"
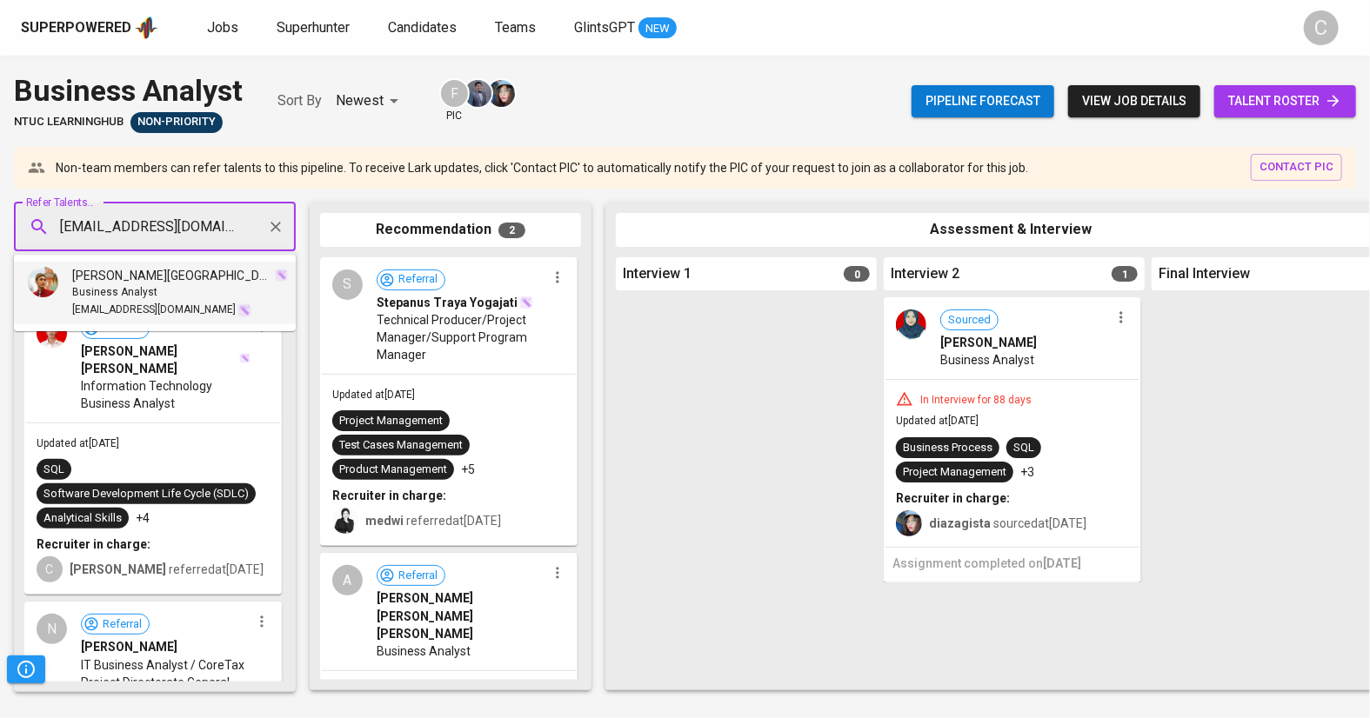
click at [89, 303] on span "[EMAIL_ADDRESS][DOMAIN_NAME]" at bounding box center [153, 310] width 163 height 17
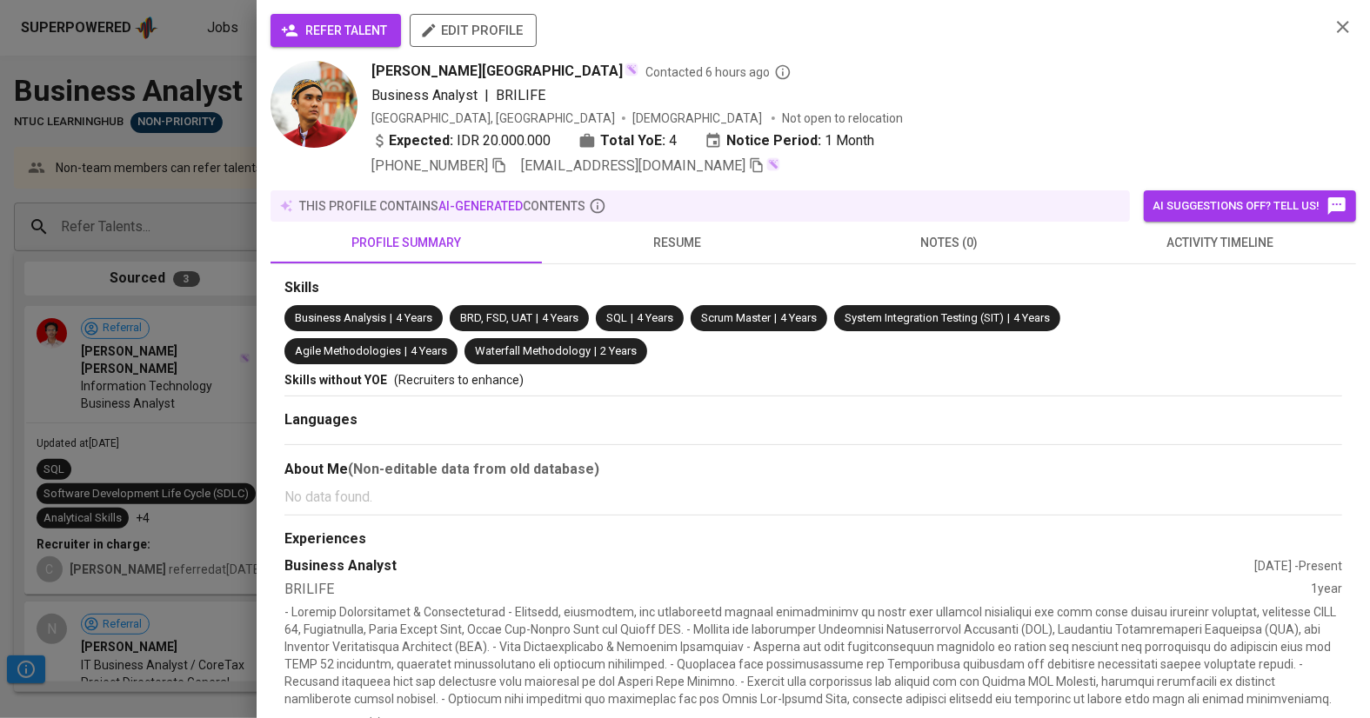
click at [314, 30] on span "refer talent" at bounding box center [335, 31] width 103 height 22
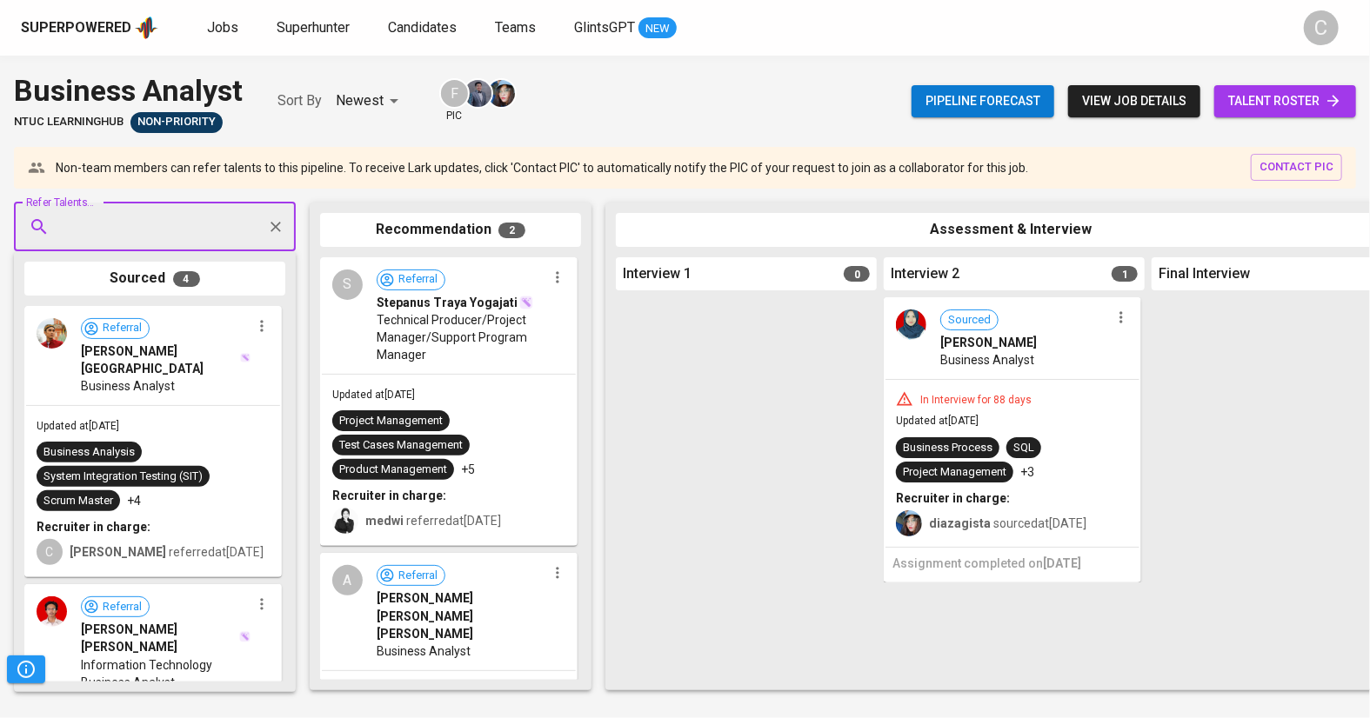
paste input "[EMAIL_ADDRESS][DOMAIN_NAME]"
type input "[EMAIL_ADDRESS][DOMAIN_NAME]"
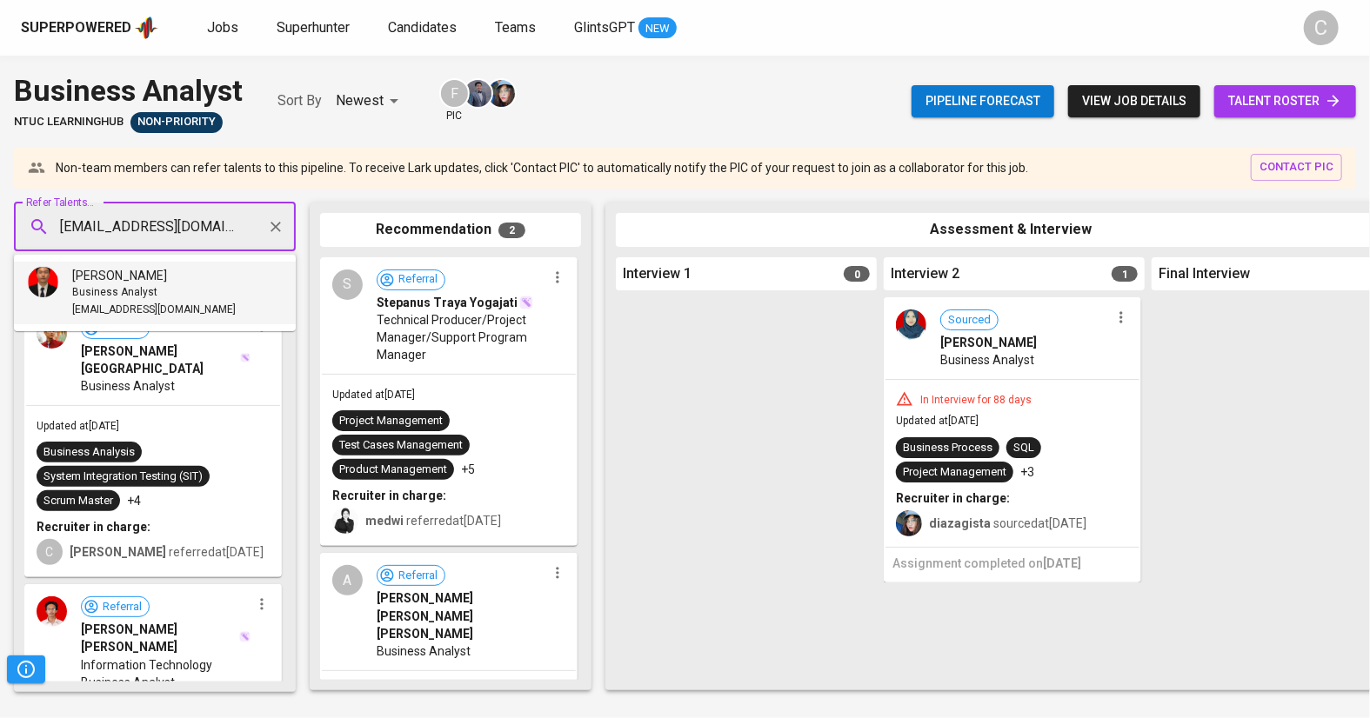
click at [93, 295] on span "Business Analyst" at bounding box center [114, 292] width 85 height 17
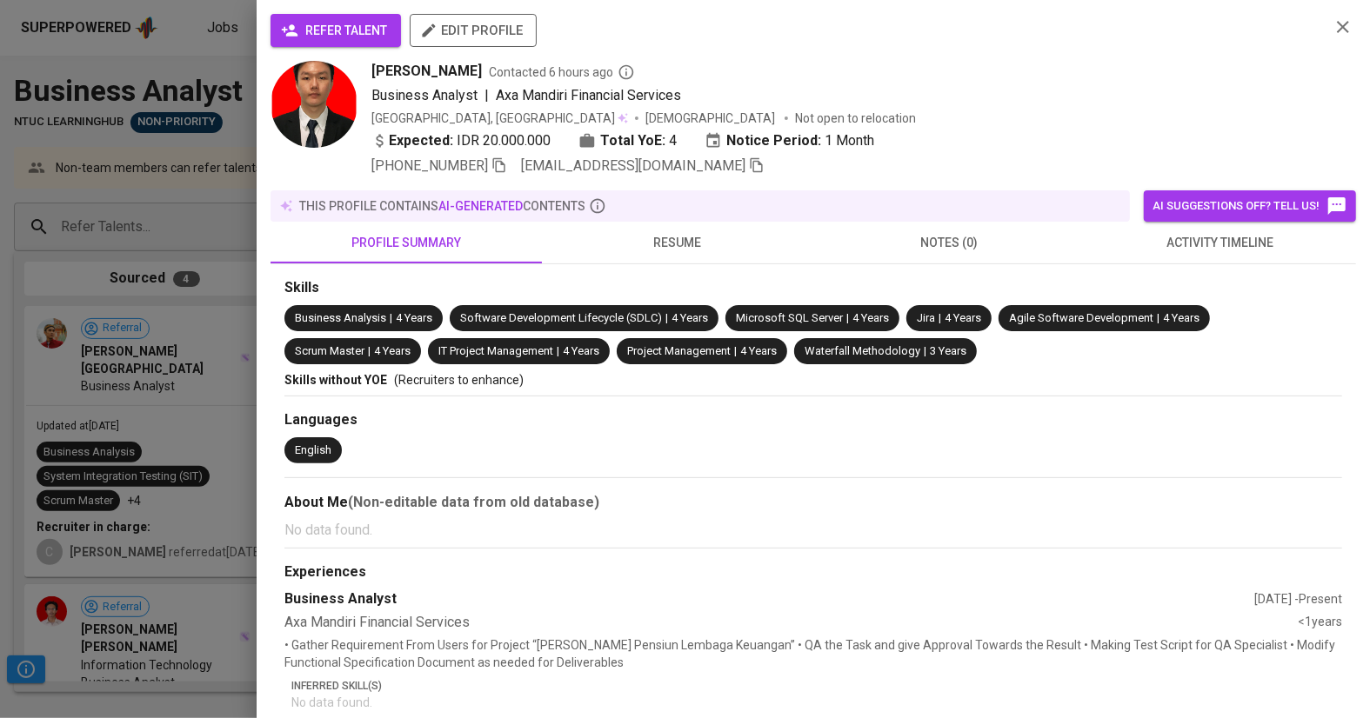
click at [333, 23] on span "refer talent" at bounding box center [335, 31] width 103 height 22
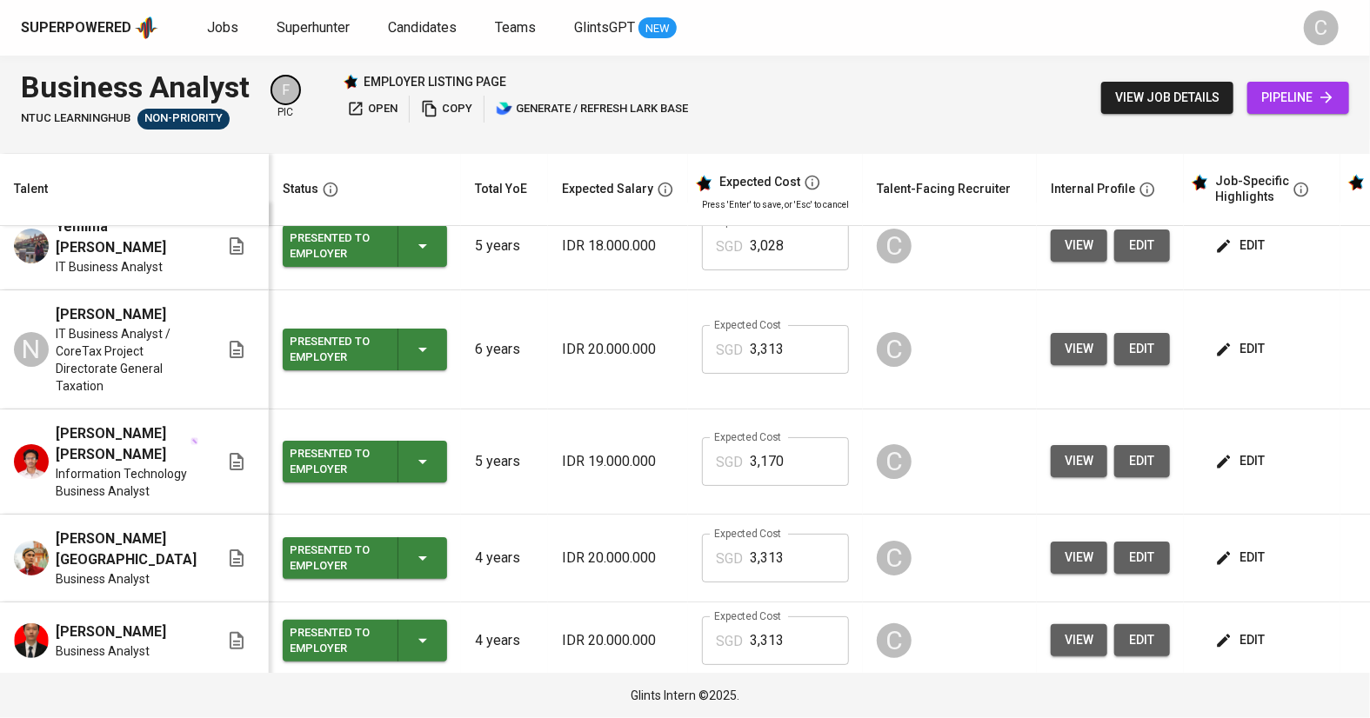
scroll to position [24, 0]
click at [1070, 552] on span "view" at bounding box center [1078, 557] width 29 height 22
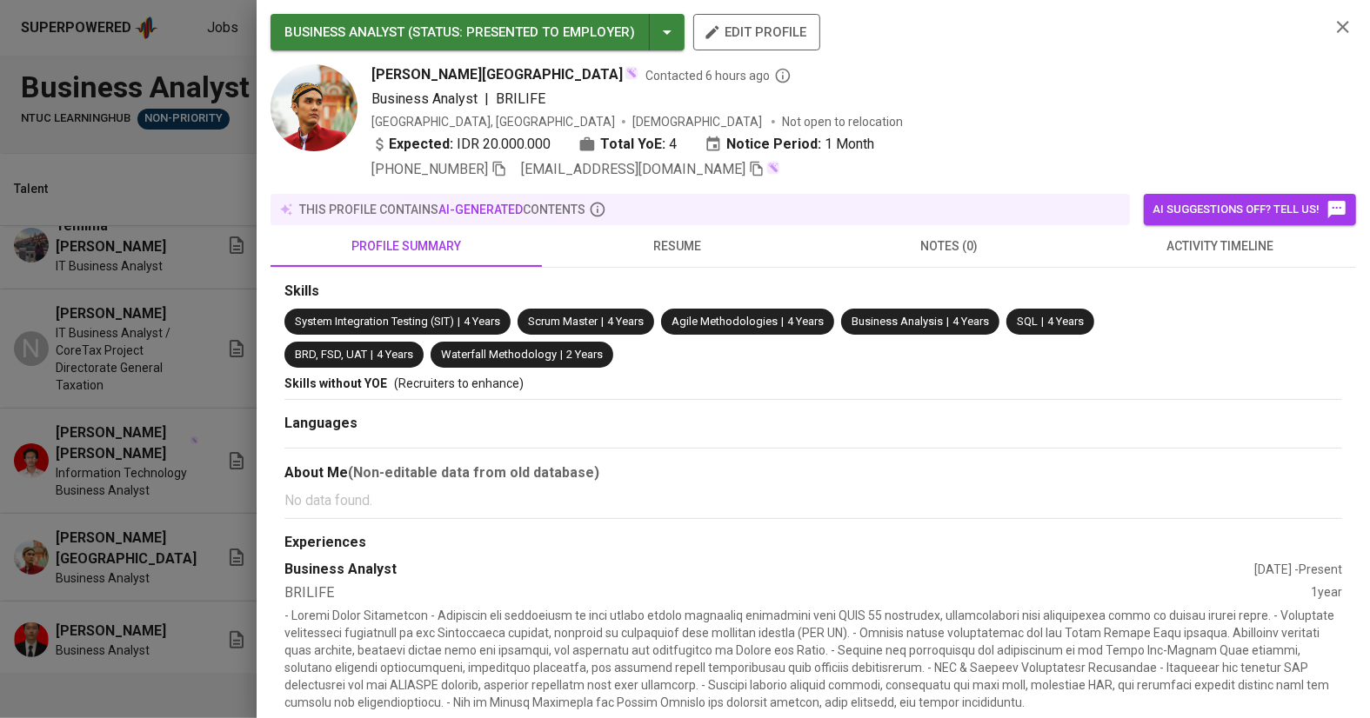
click at [749, 172] on icon "button" at bounding box center [757, 169] width 16 height 16
click at [177, 440] on div at bounding box center [685, 359] width 1370 height 718
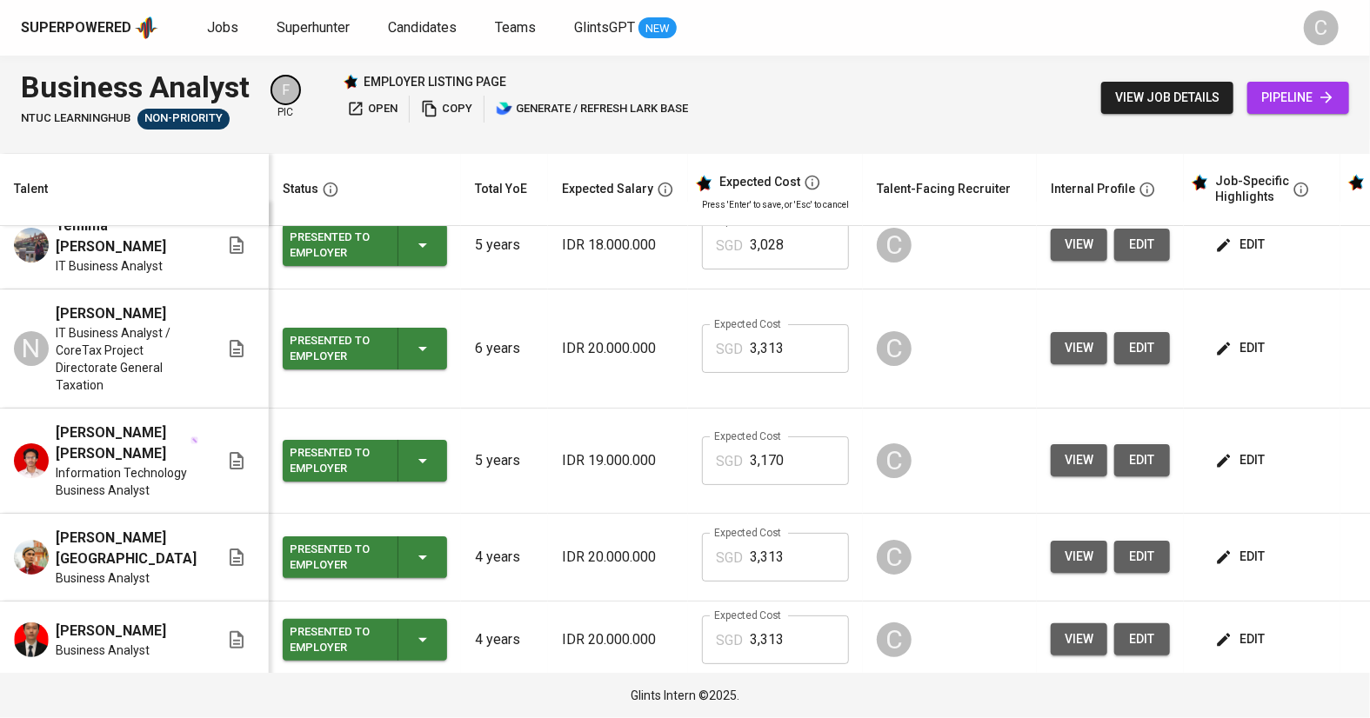
click at [1069, 633] on span "view" at bounding box center [1078, 640] width 29 height 22
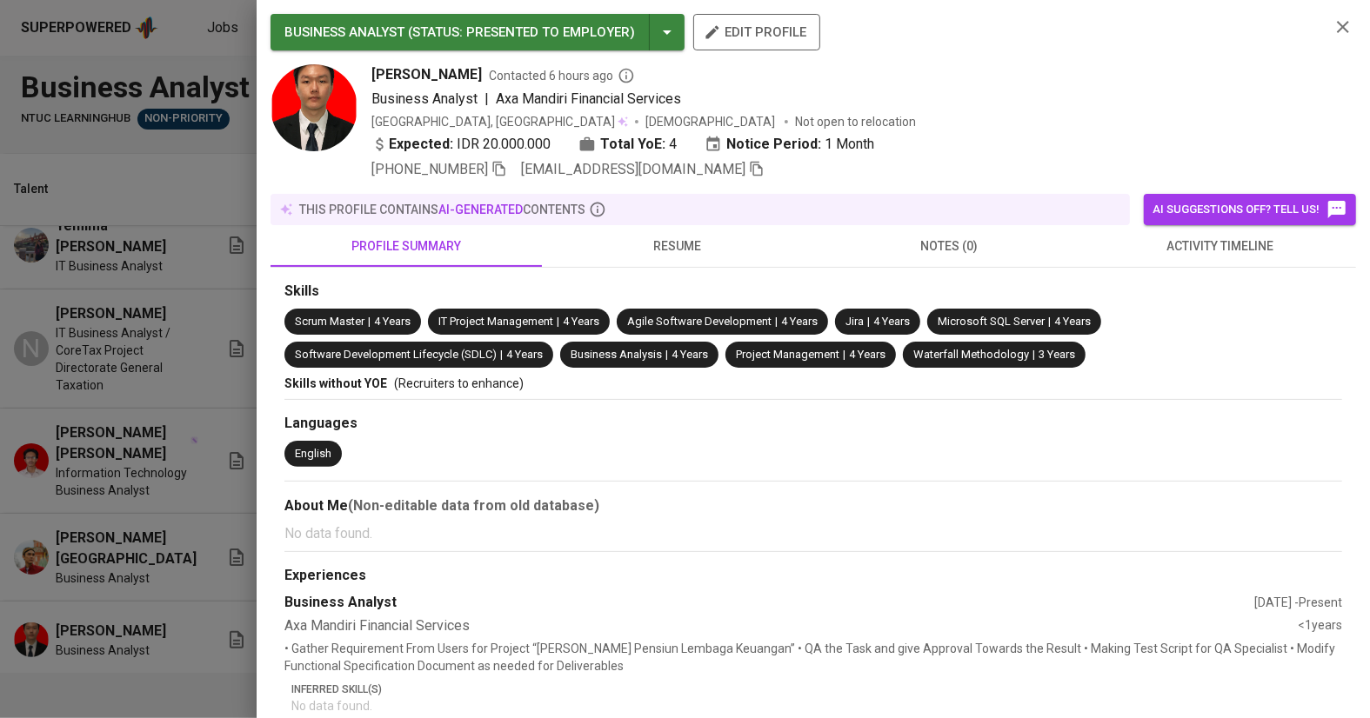
click at [749, 174] on icon "button" at bounding box center [757, 169] width 16 height 16
click at [117, 591] on div at bounding box center [685, 359] width 1370 height 718
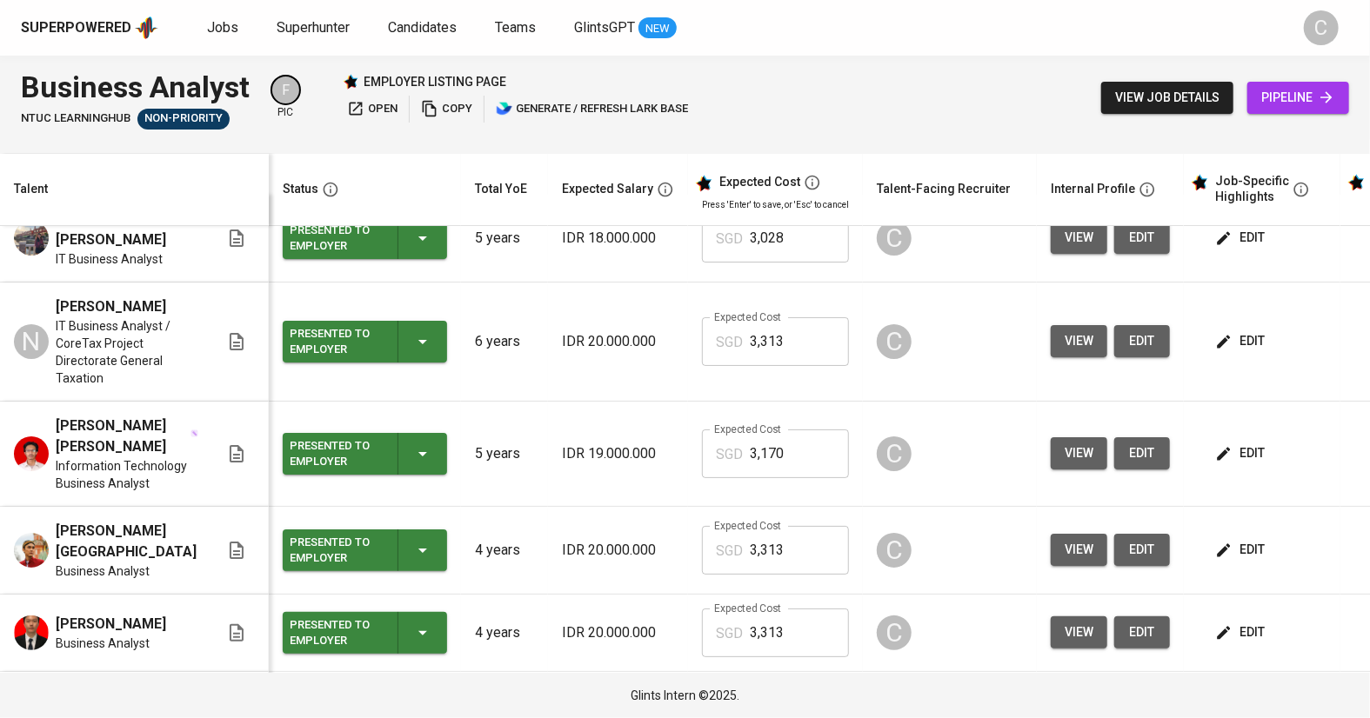
scroll to position [0, 0]
